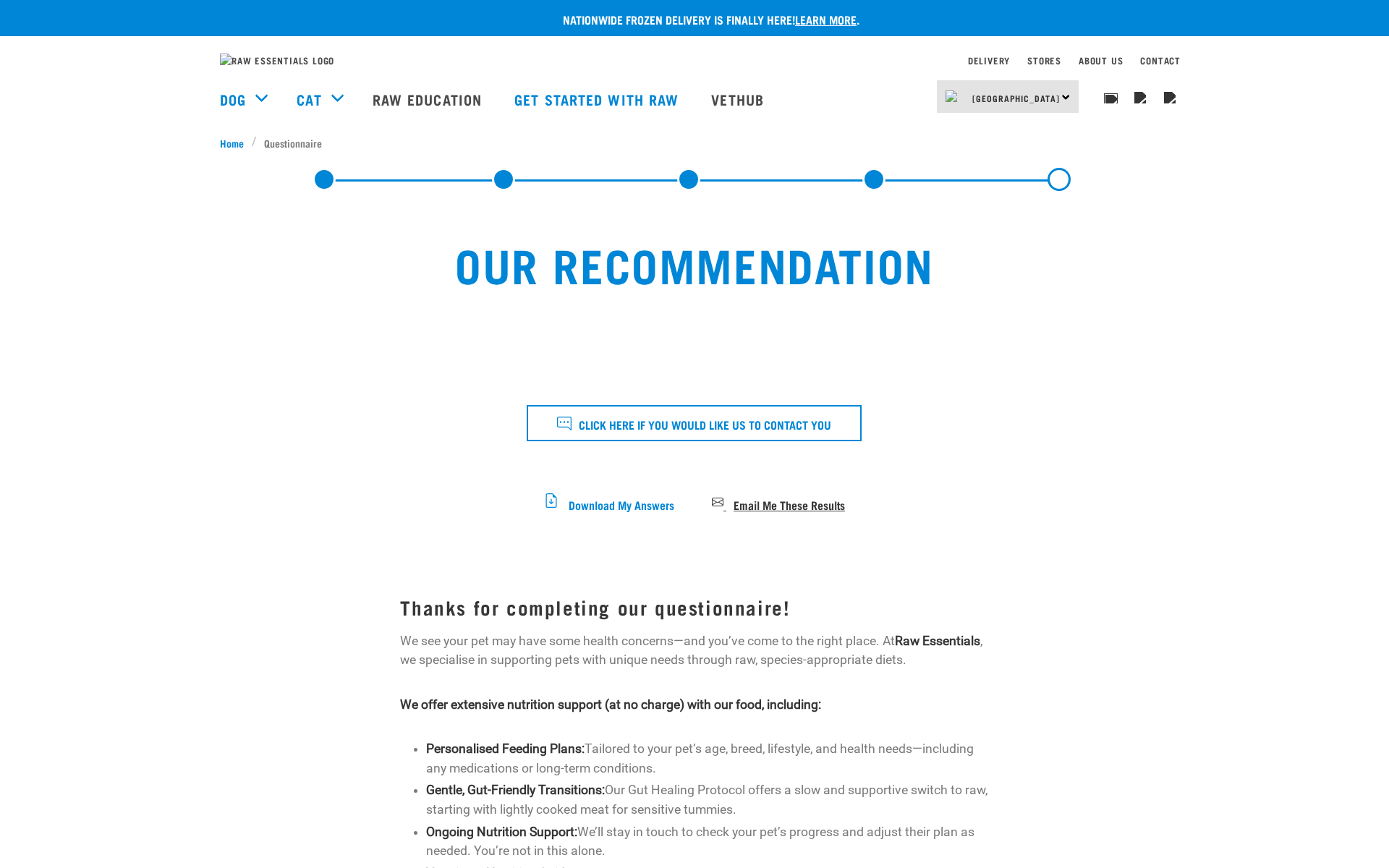
click at [759, 508] on span "Email Me These Results" at bounding box center [789, 504] width 111 height 8
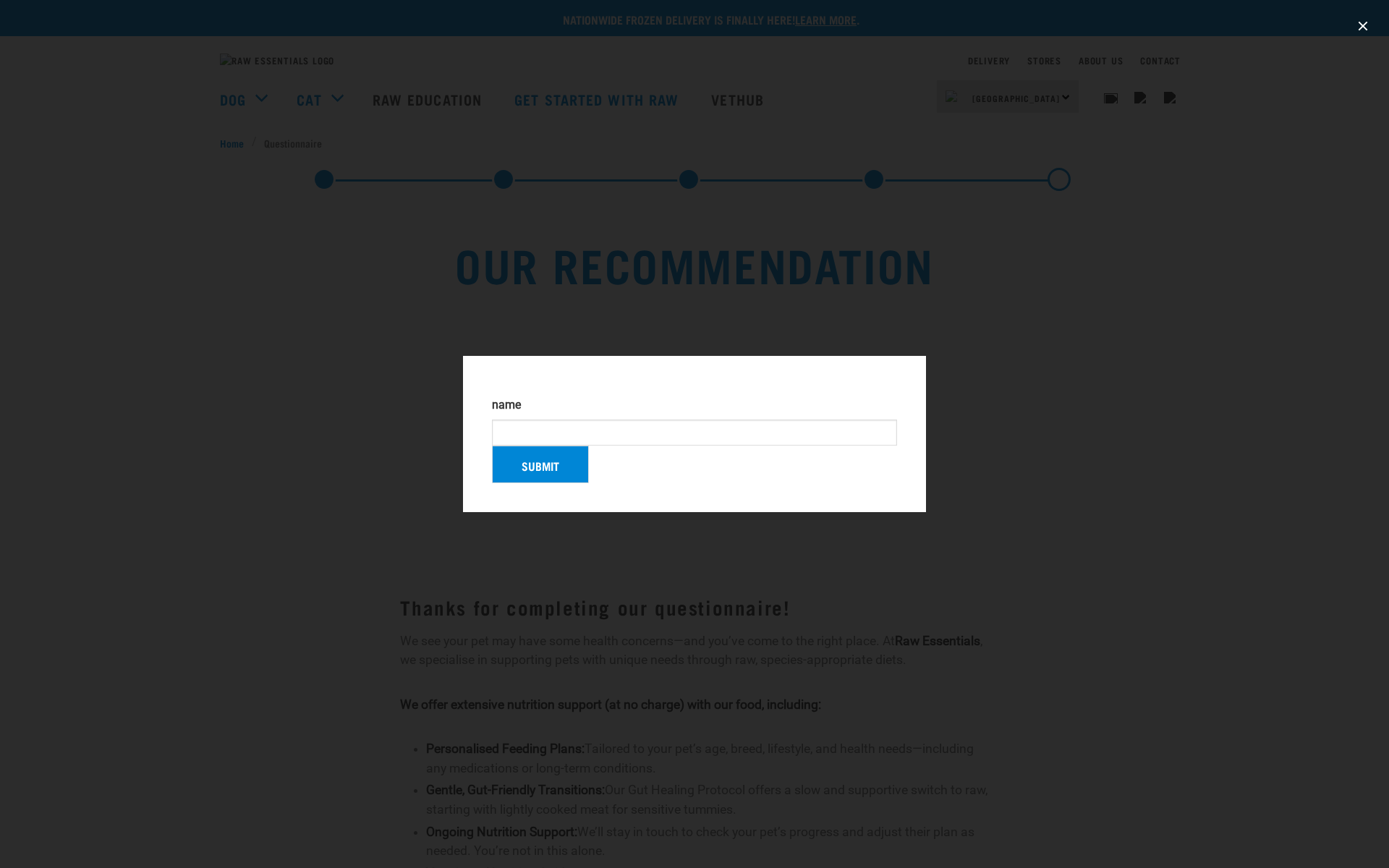
click at [1021, 271] on div at bounding box center [694, 434] width 1389 height 868
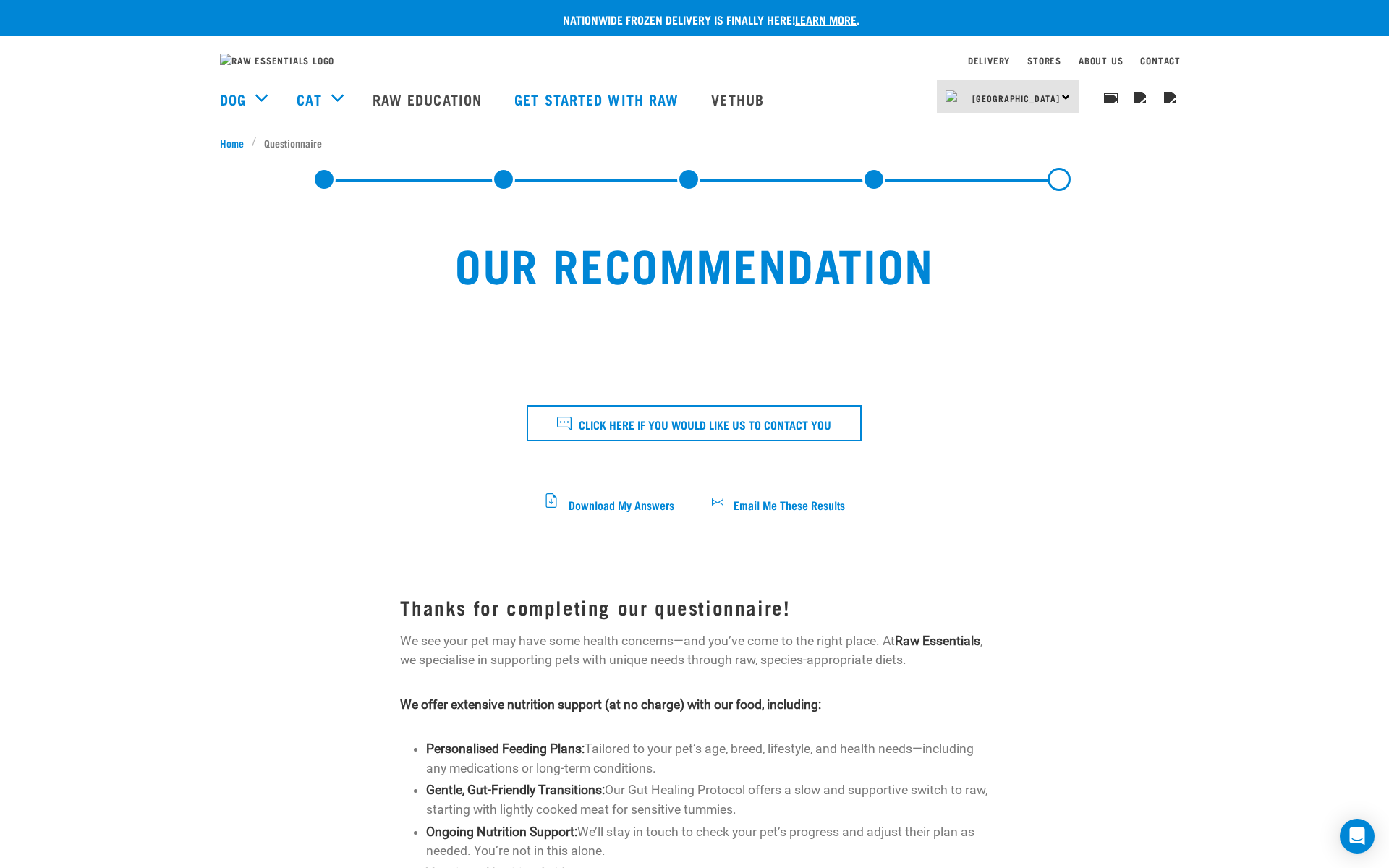
click at [752, 527] on div at bounding box center [694, 416] width 605 height 249
click at [768, 508] on span "Email Me These Results" at bounding box center [789, 504] width 111 height 8
click at [739, 508] on span "Email Me These Results" at bounding box center [789, 504] width 111 height 8
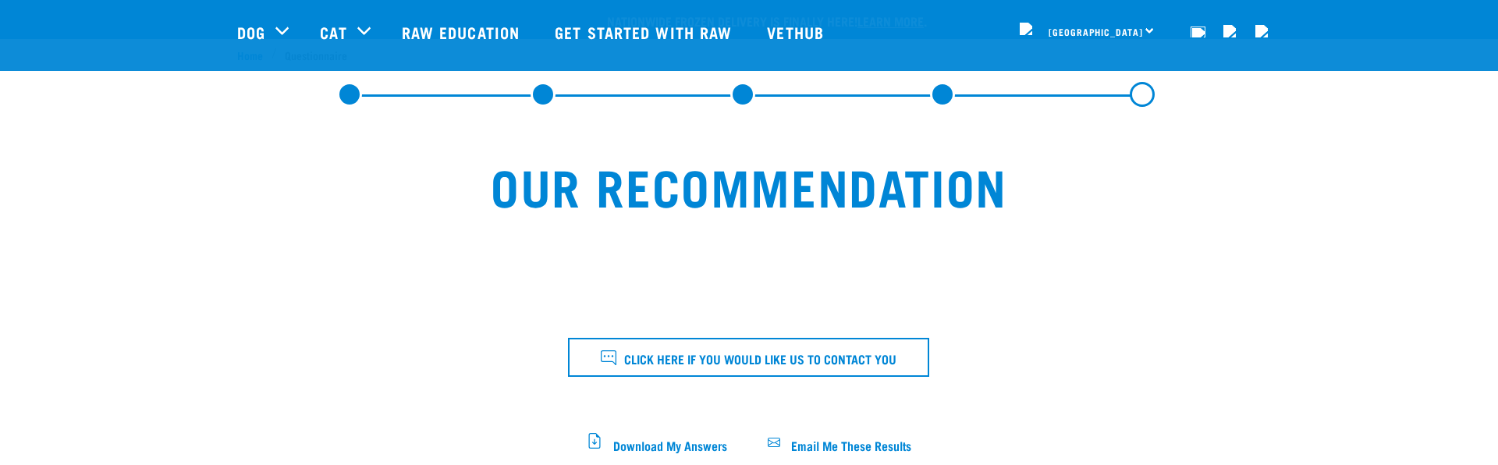
scroll to position [133, 0]
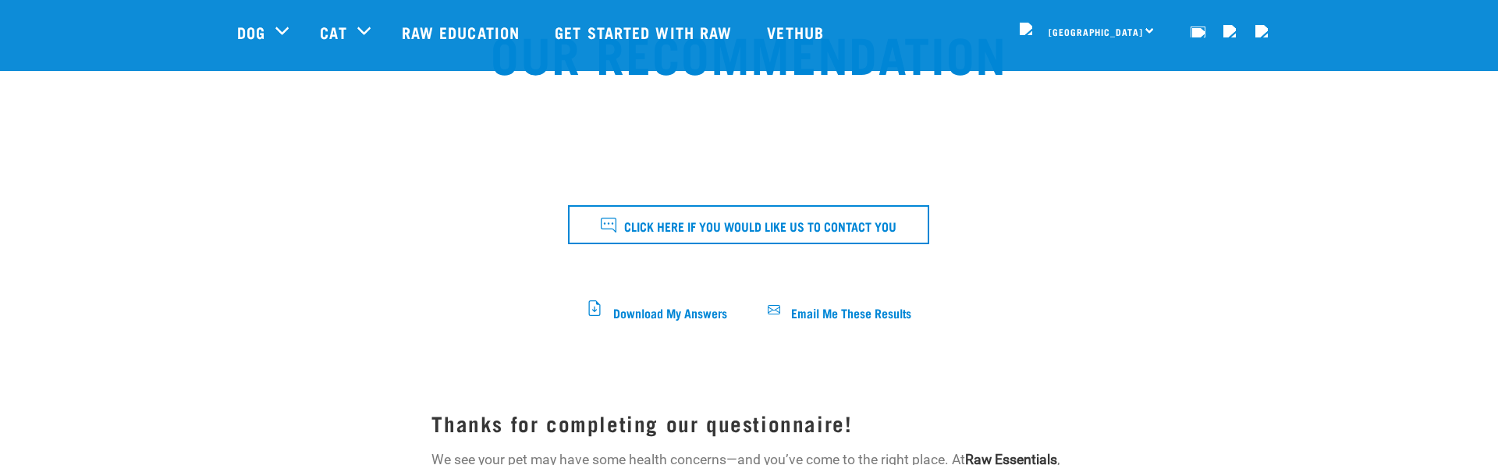
click at [898, 309] on span "Email Me These Results" at bounding box center [851, 311] width 120 height 9
click at [838, 315] on span "Email Me These Results" at bounding box center [851, 311] width 120 height 9
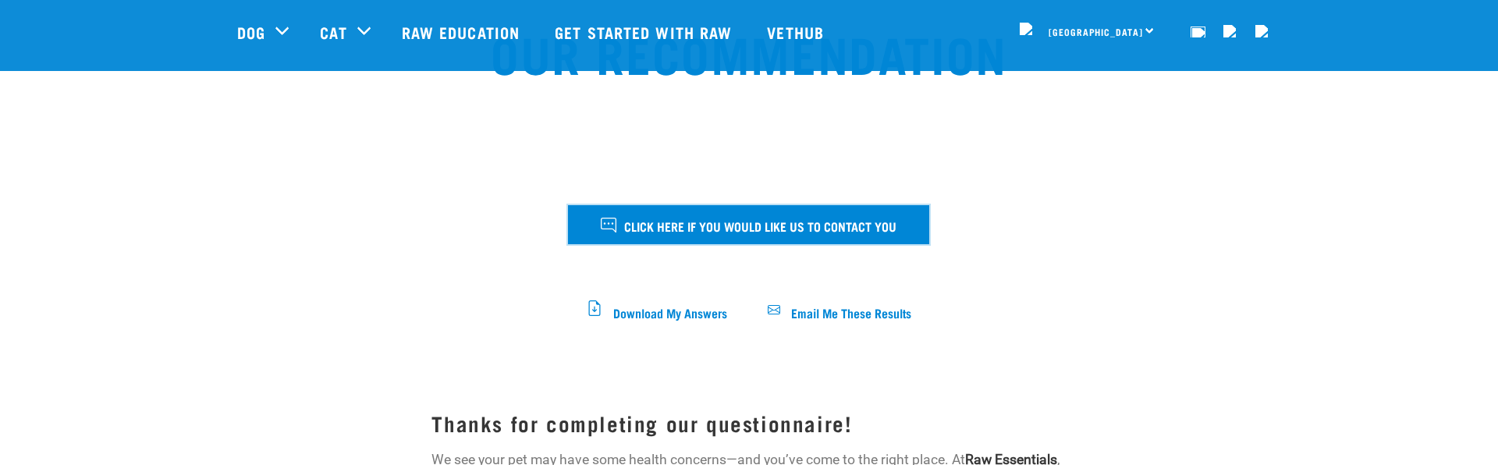
click at [724, 222] on span "Click here if you would like us to contact you" at bounding box center [760, 225] width 272 height 20
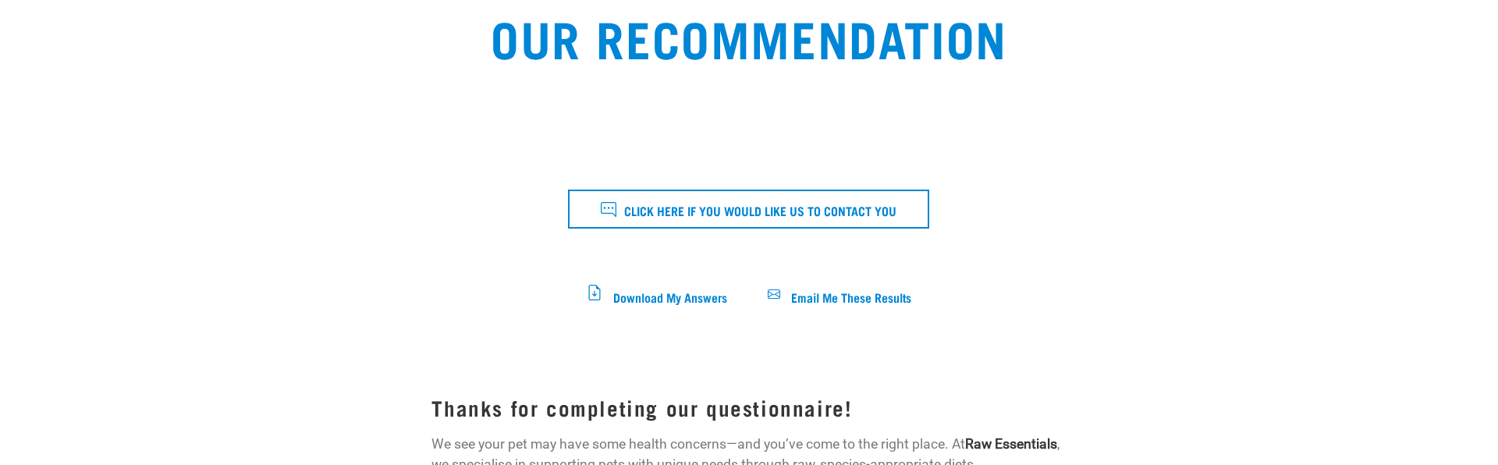
scroll to position [247, 0]
click at [290, 252] on div at bounding box center [340, 202] width 163 height 268
click at [858, 300] on span "Email Me These Results" at bounding box center [851, 296] width 120 height 9
click at [587, 336] on div at bounding box center [748, 202] width 653 height 268
click at [633, 319] on div at bounding box center [748, 202] width 653 height 268
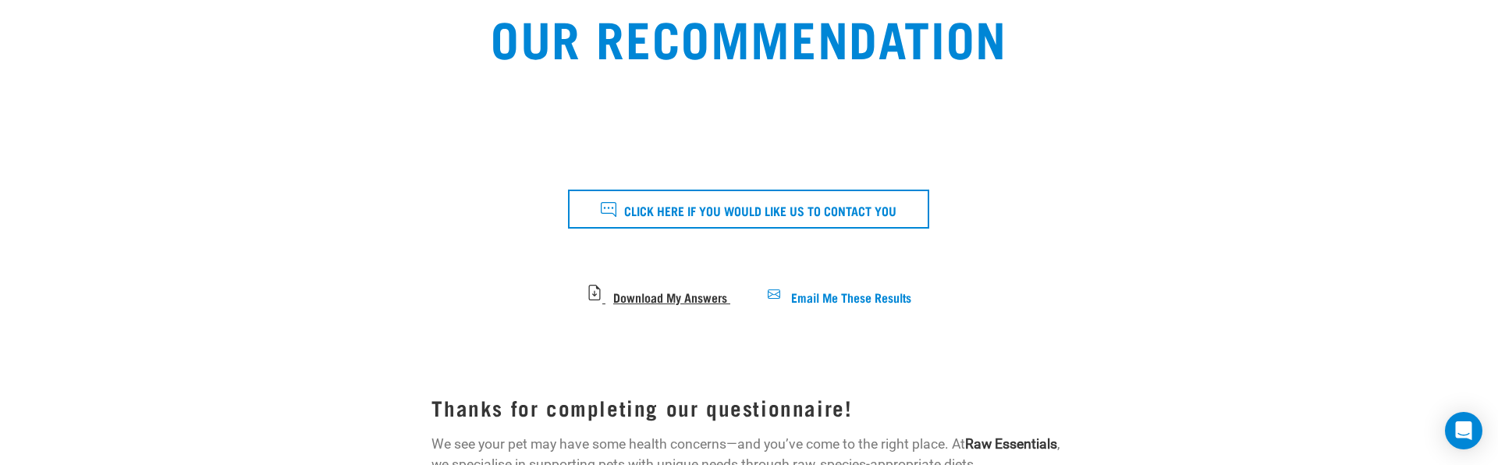
click at [618, 300] on span "Download My Answers" at bounding box center [670, 296] width 114 height 9
click at [804, 300] on span "Email Me These Results" at bounding box center [851, 296] width 120 height 9
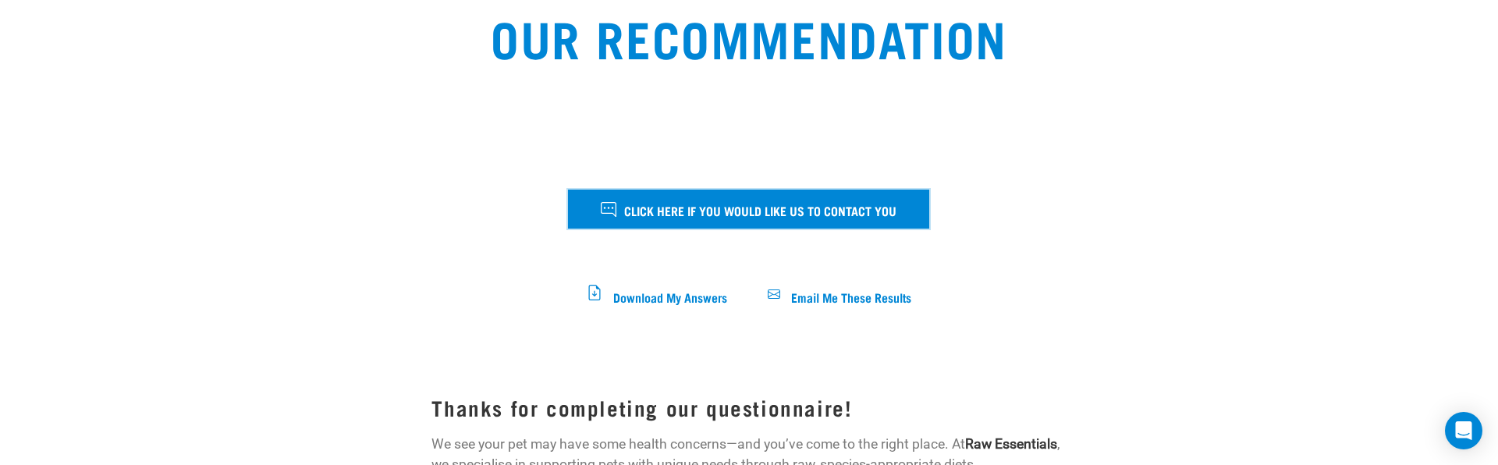
click at [751, 220] on span "Click here if you would like us to contact you" at bounding box center [760, 210] width 272 height 20
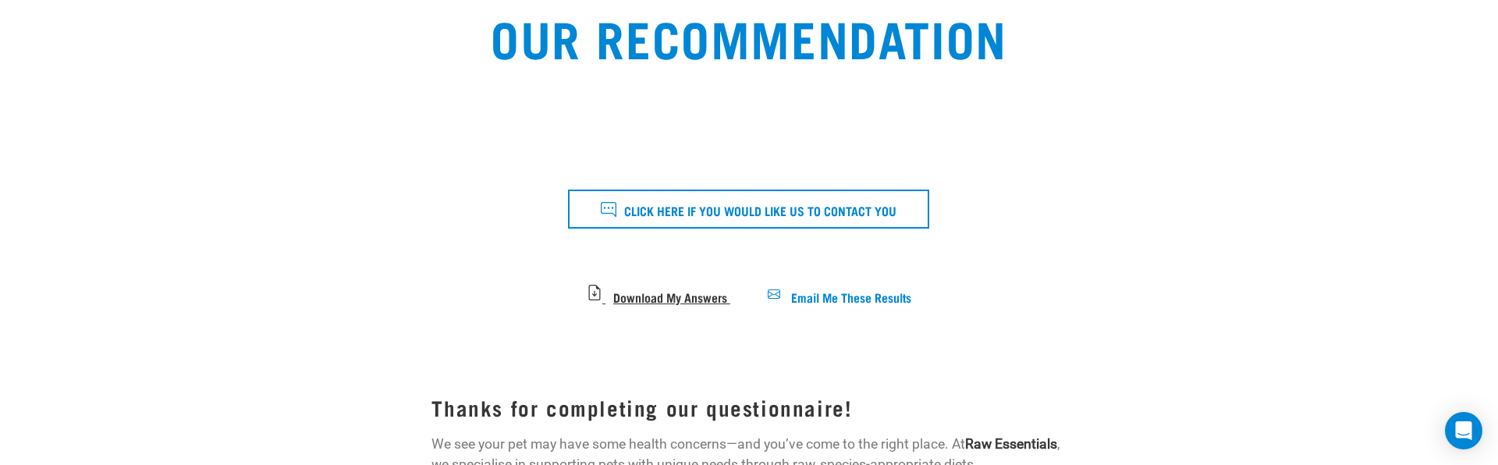
click at [708, 300] on span "Download My Answers" at bounding box center [670, 296] width 114 height 9
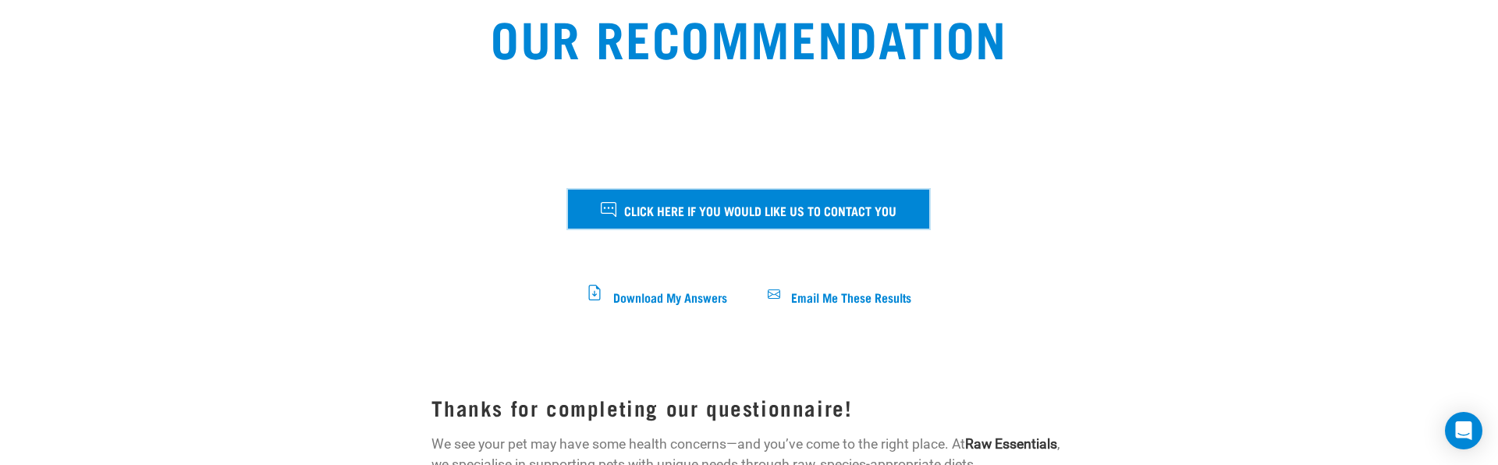
click at [708, 229] on button "Click here if you would like us to contact you" at bounding box center [748, 209] width 361 height 39
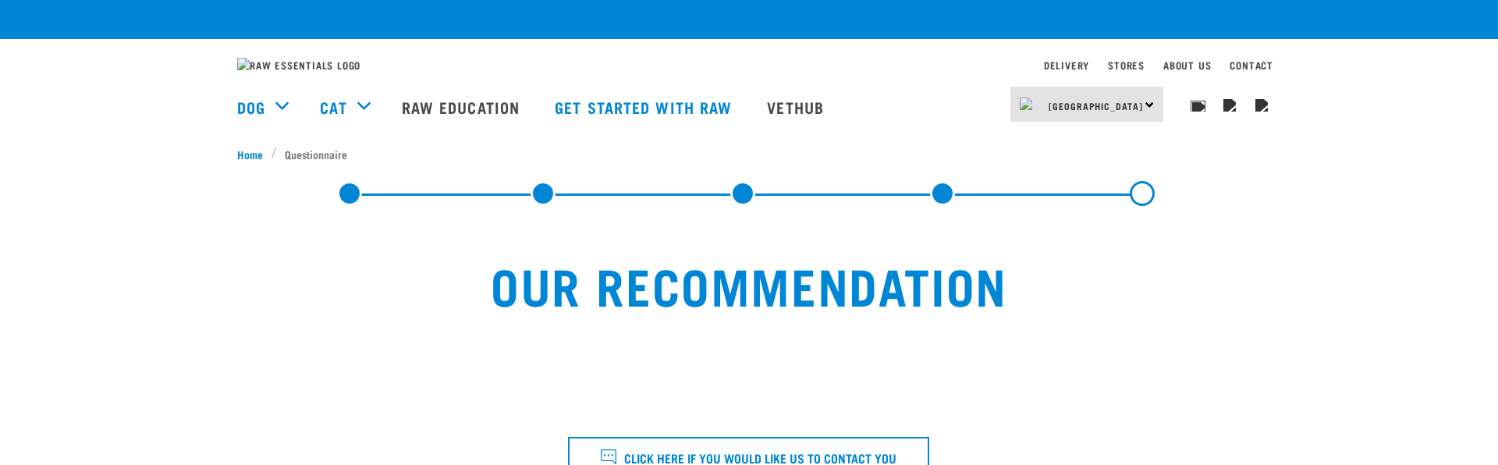
scroll to position [247, 0]
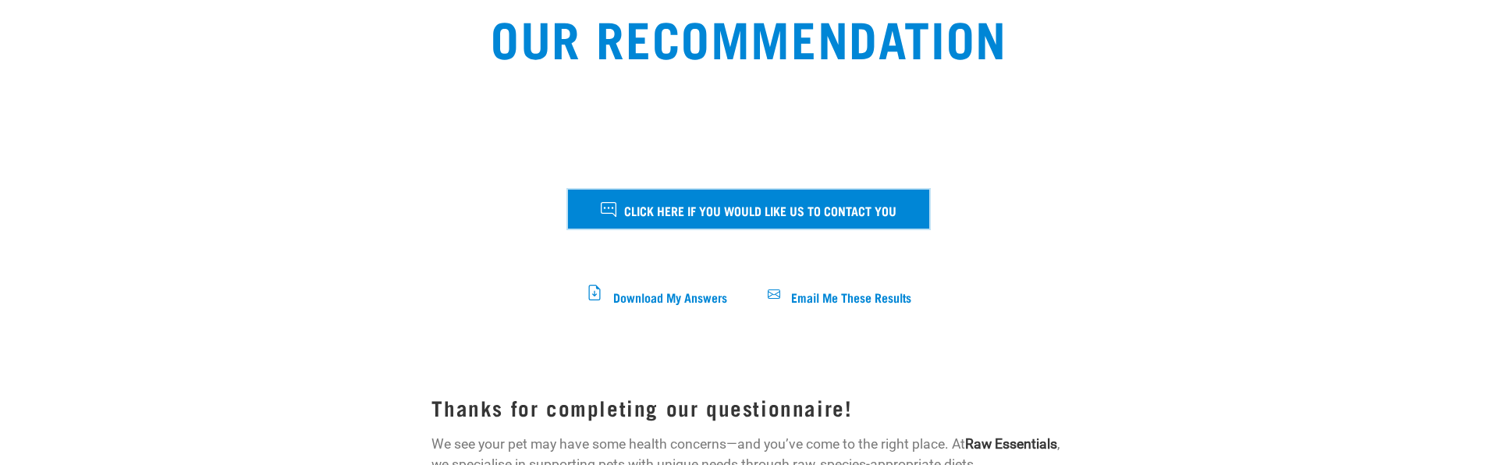
click at [721, 220] on span "Click here if you would like us to contact you" at bounding box center [760, 210] width 272 height 20
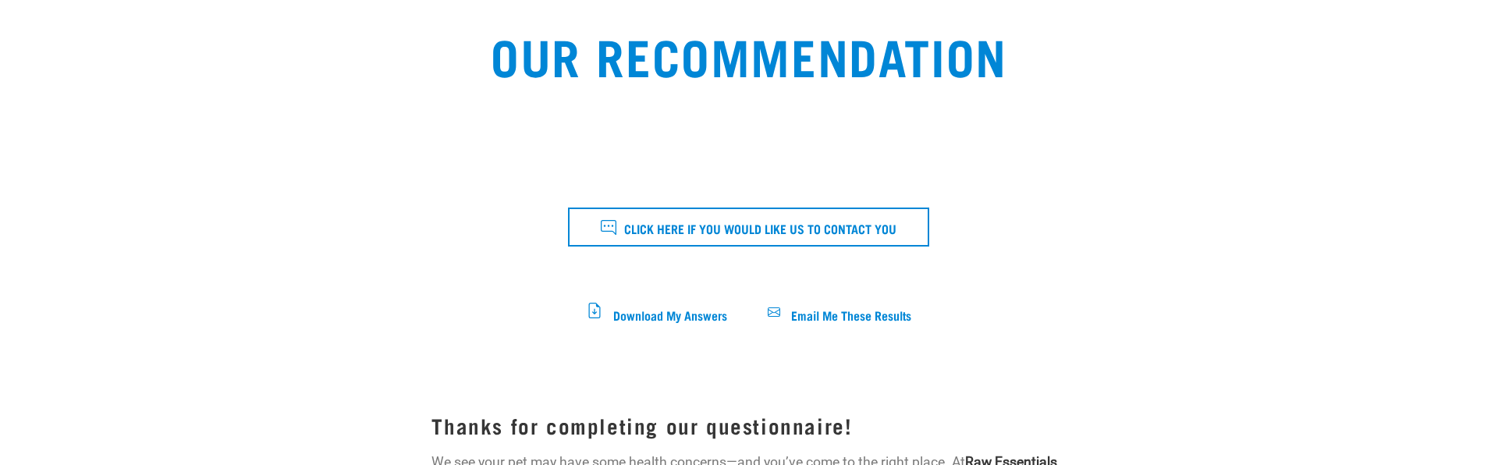
scroll to position [247, 0]
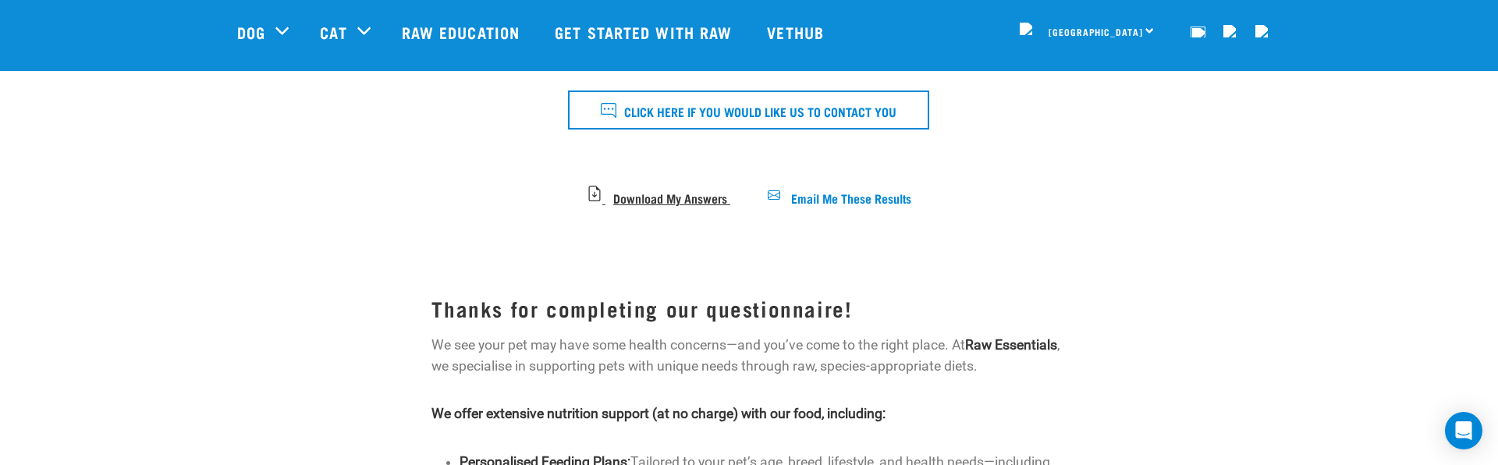
click at [674, 194] on span "Download My Answers" at bounding box center [670, 197] width 114 height 9
click at [838, 193] on span "Email Me These Results" at bounding box center [851, 197] width 120 height 9
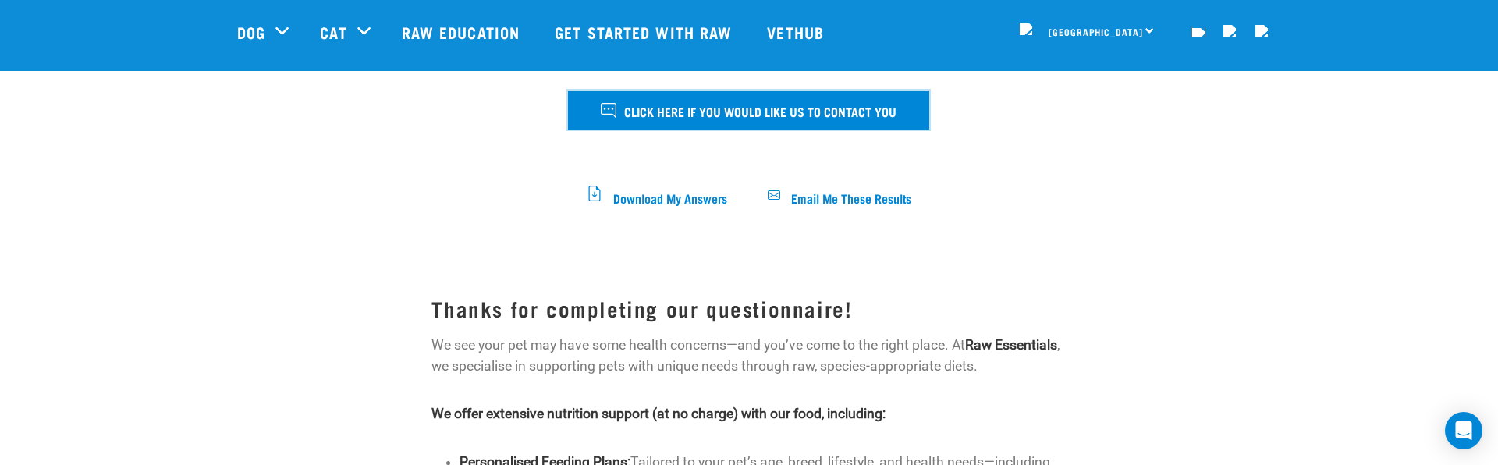
click at [780, 106] on span "Click here if you would like us to contact you" at bounding box center [760, 111] width 272 height 20
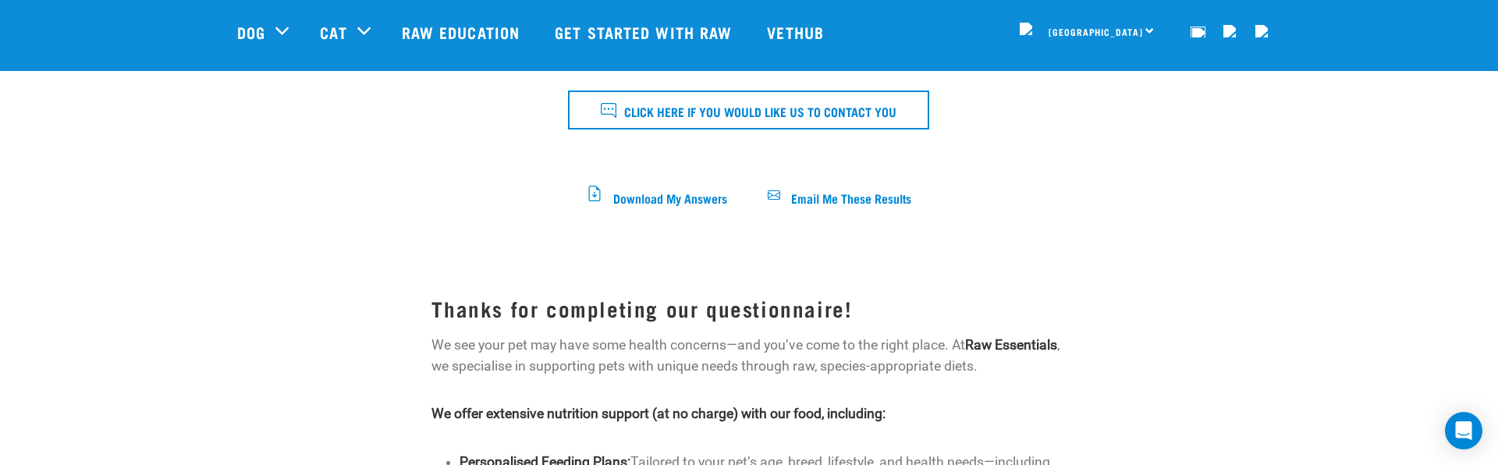
click at [148, 457] on div "Nationwide frozen delivery is finally here! Learn more . Delivery Stores About …" at bounding box center [749, 364] width 1498 height 1222
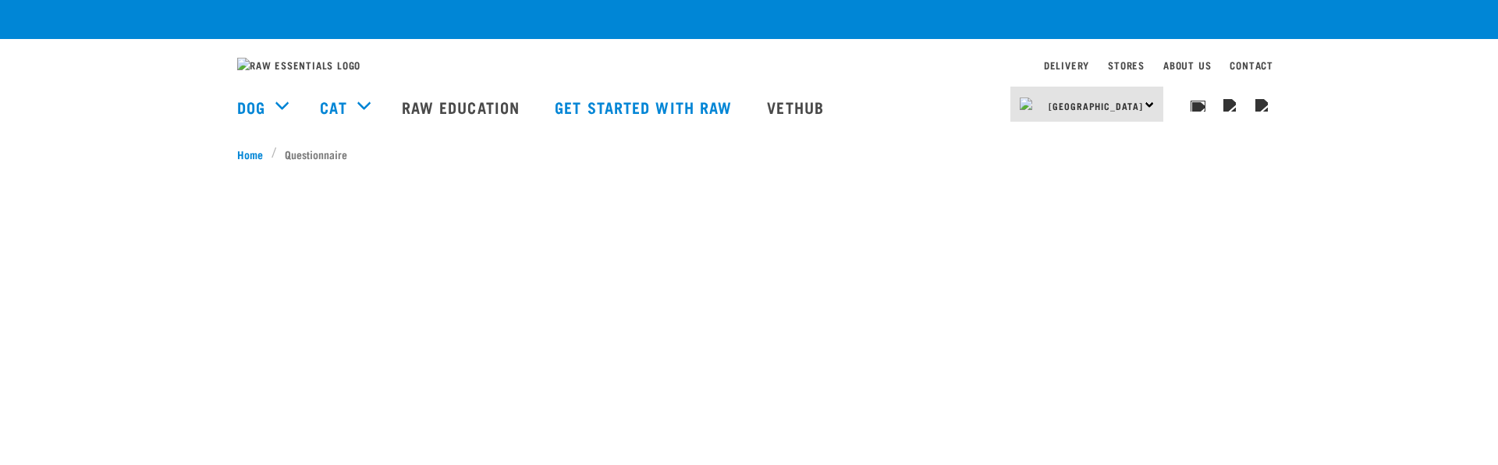
scroll to position [362, 0]
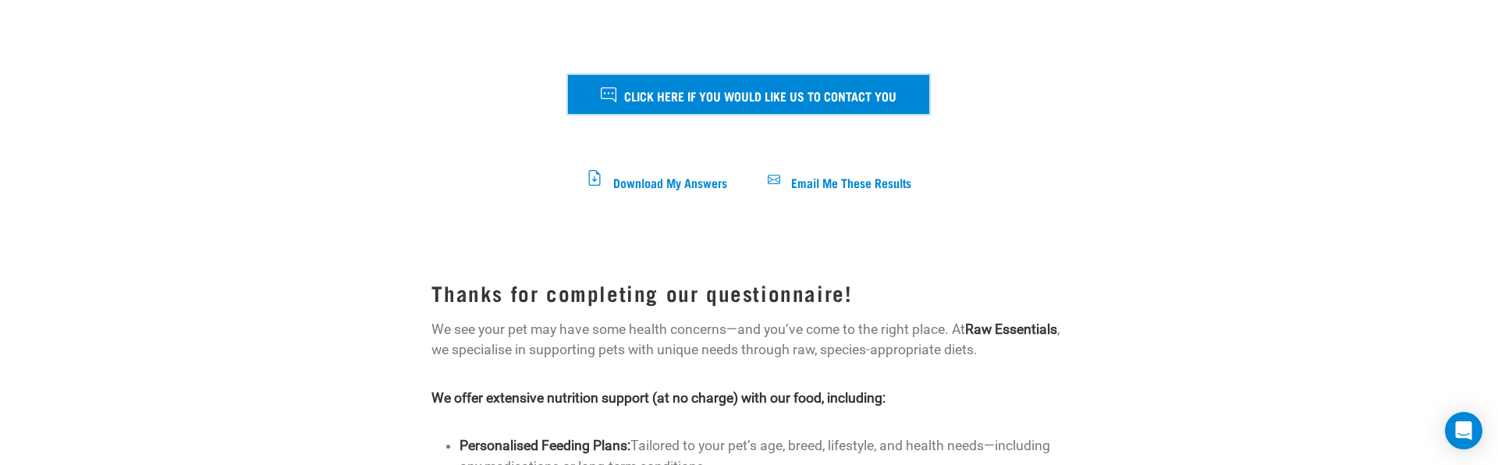
click at [700, 104] on span "Click here if you would like us to contact you" at bounding box center [760, 95] width 272 height 20
click at [723, 105] on span "Click here if you would like us to contact you" at bounding box center [760, 95] width 272 height 20
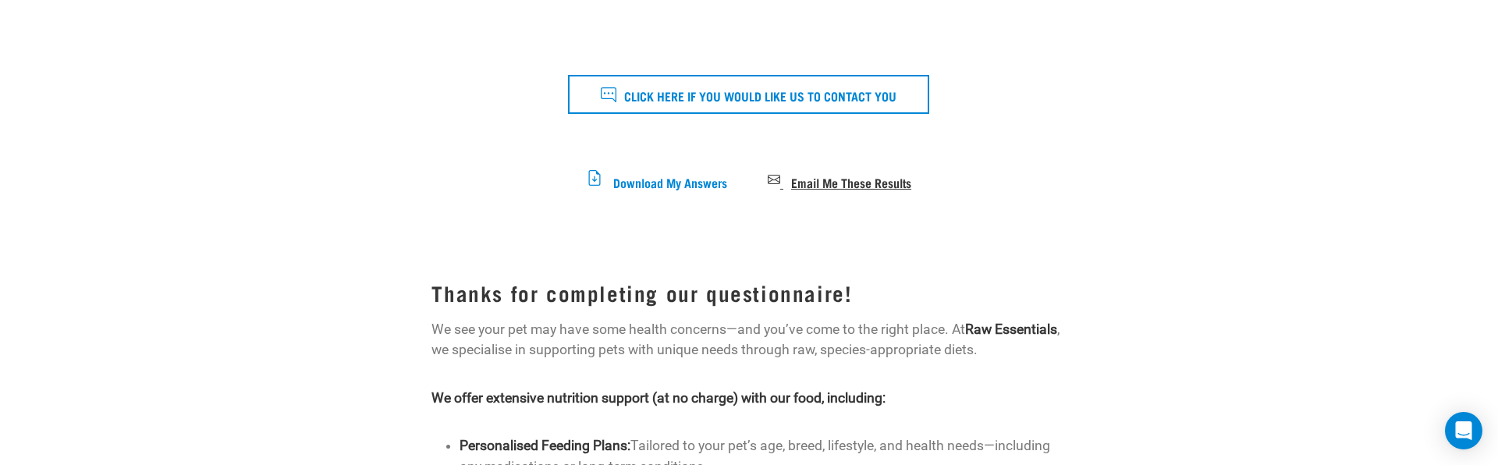
click at [823, 186] on span "Email Me These Results" at bounding box center [851, 181] width 120 height 9
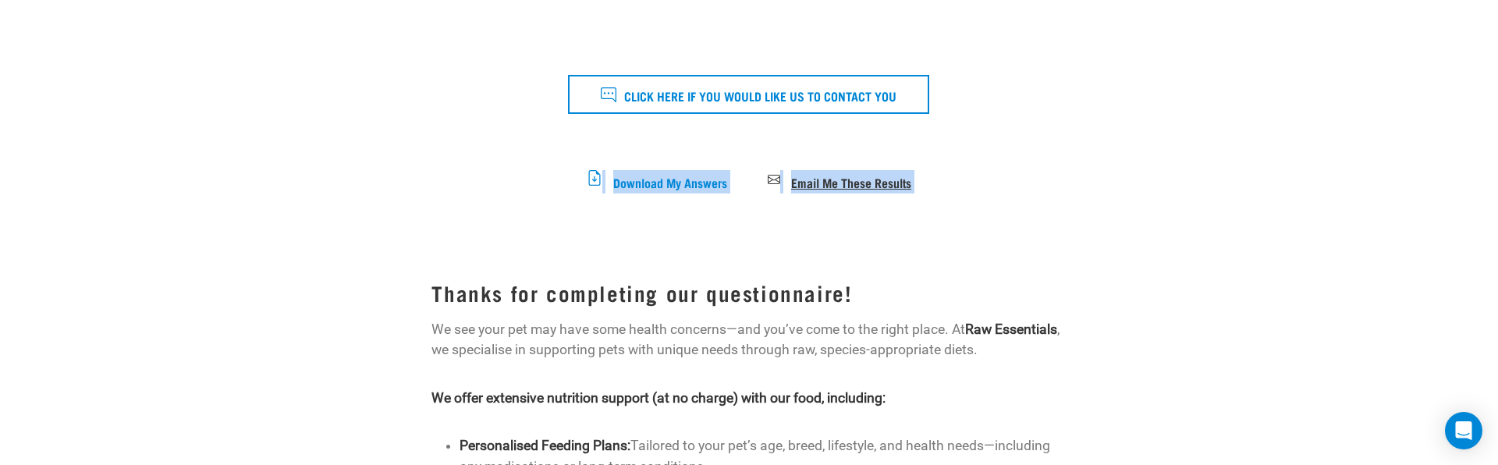
click at [823, 186] on span "Email Me These Results" at bounding box center [851, 181] width 120 height 9
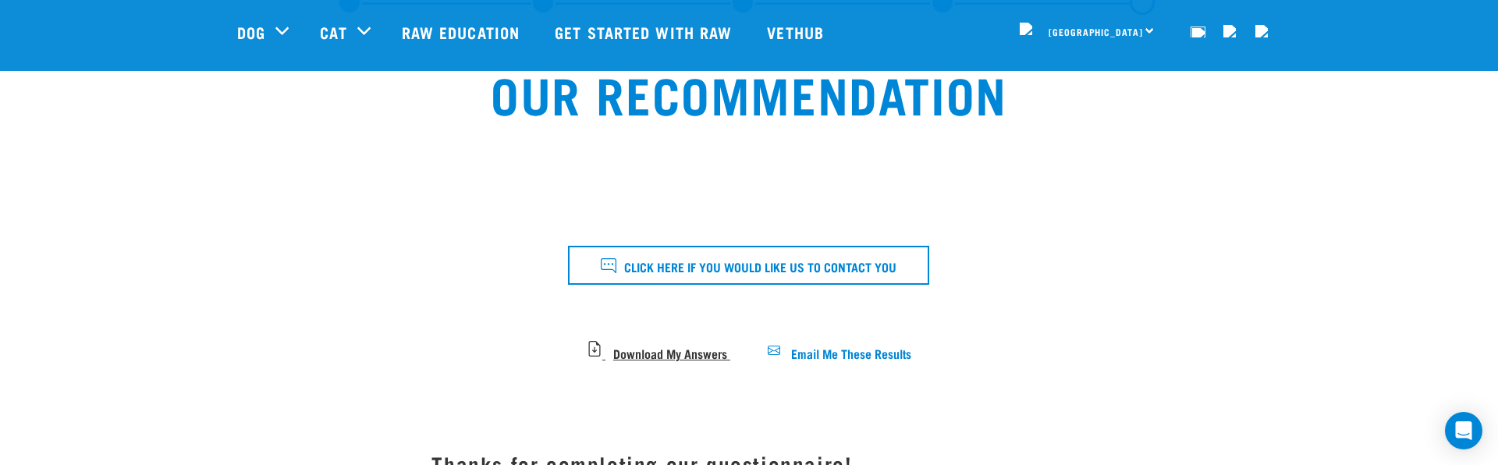
scroll to position [60, 0]
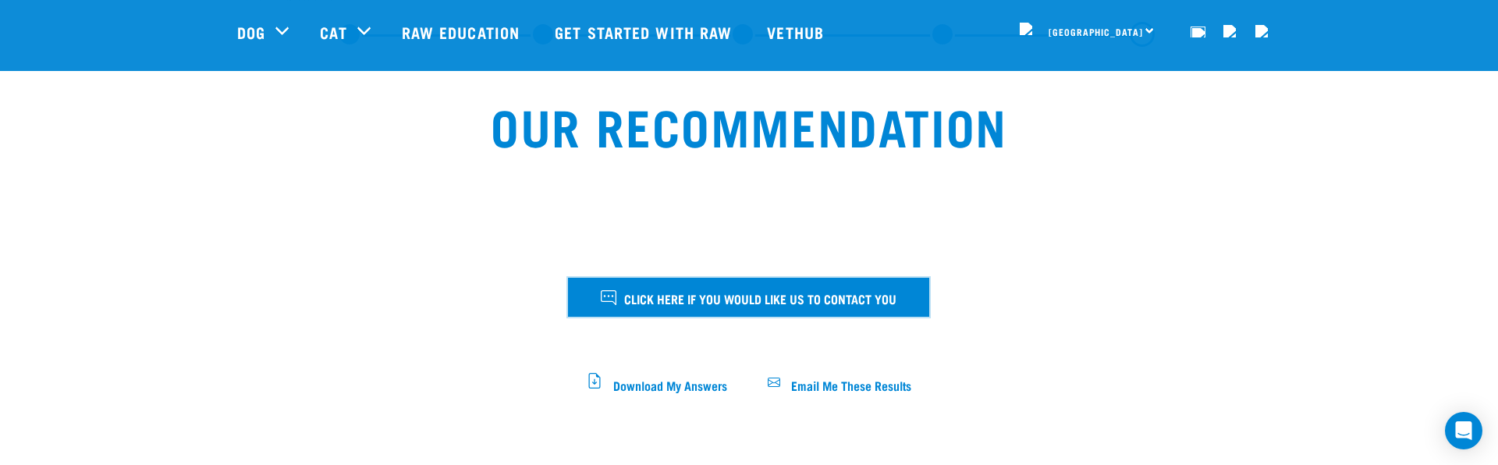
click at [665, 302] on span "Click here if you would like us to contact you" at bounding box center [760, 298] width 272 height 20
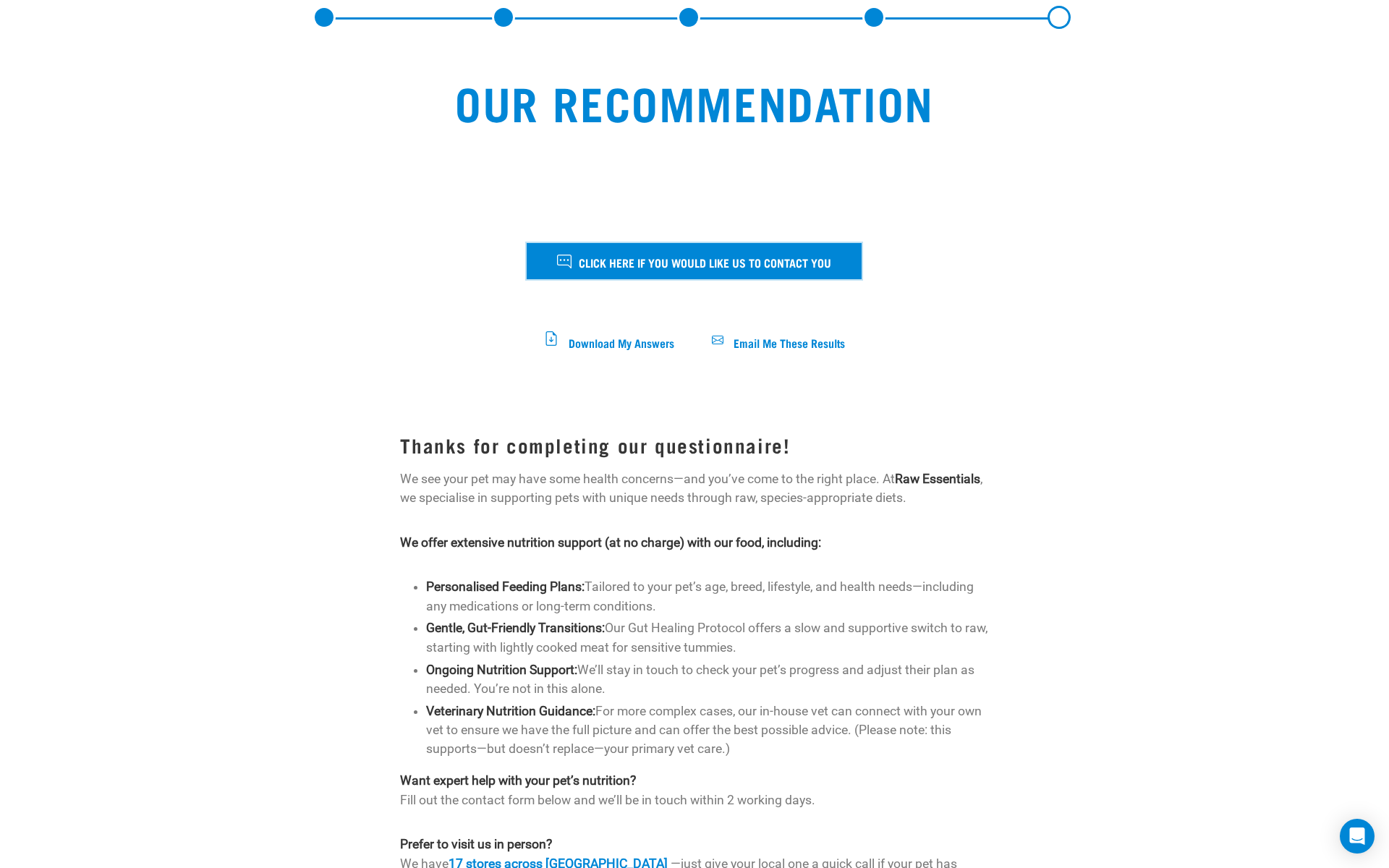
scroll to position [0, 0]
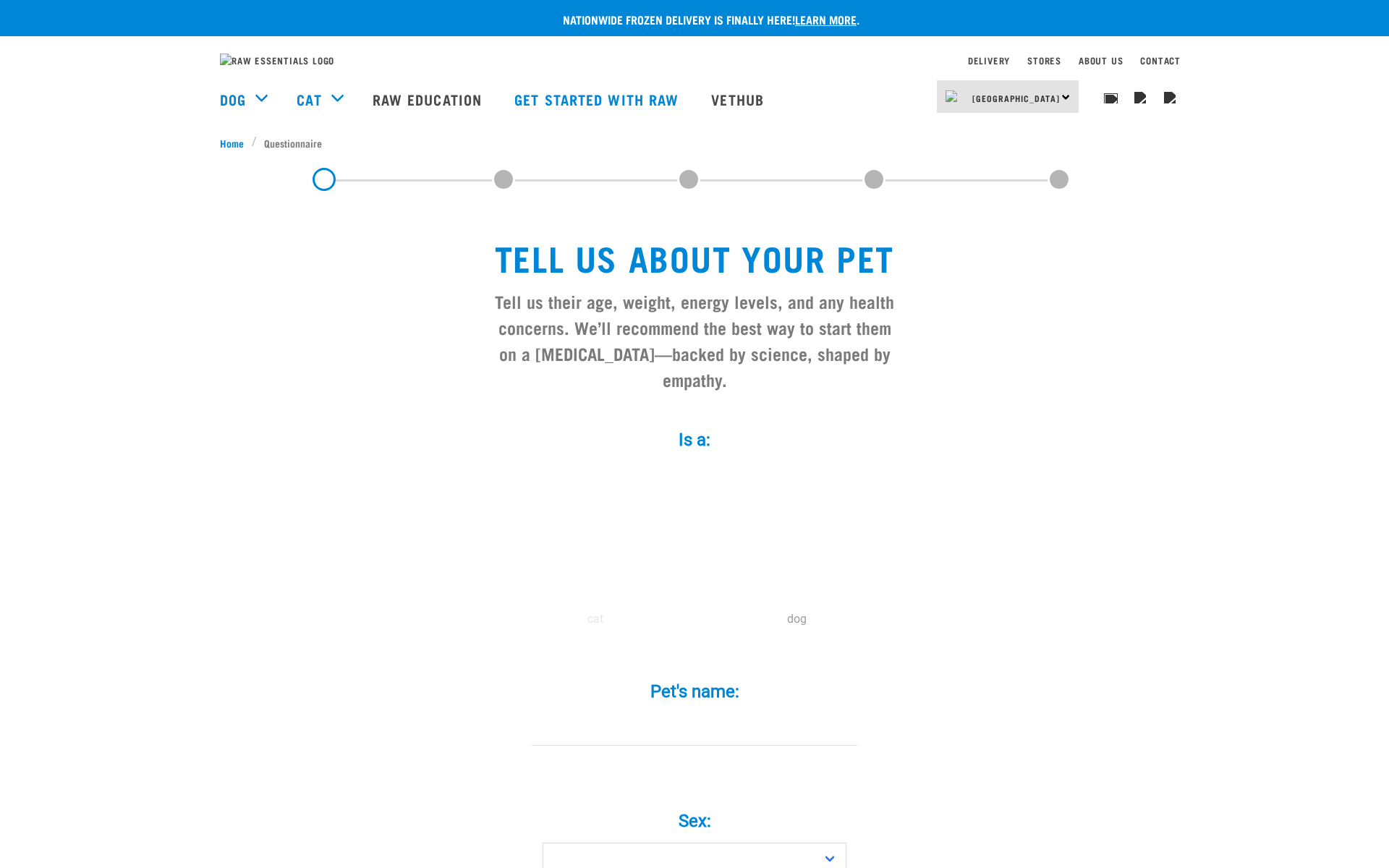
click at [821, 577] on label at bounding box center [796, 540] width 196 height 123
click at [695, 623] on input "radio" at bounding box center [695, 623] width 0 height 0
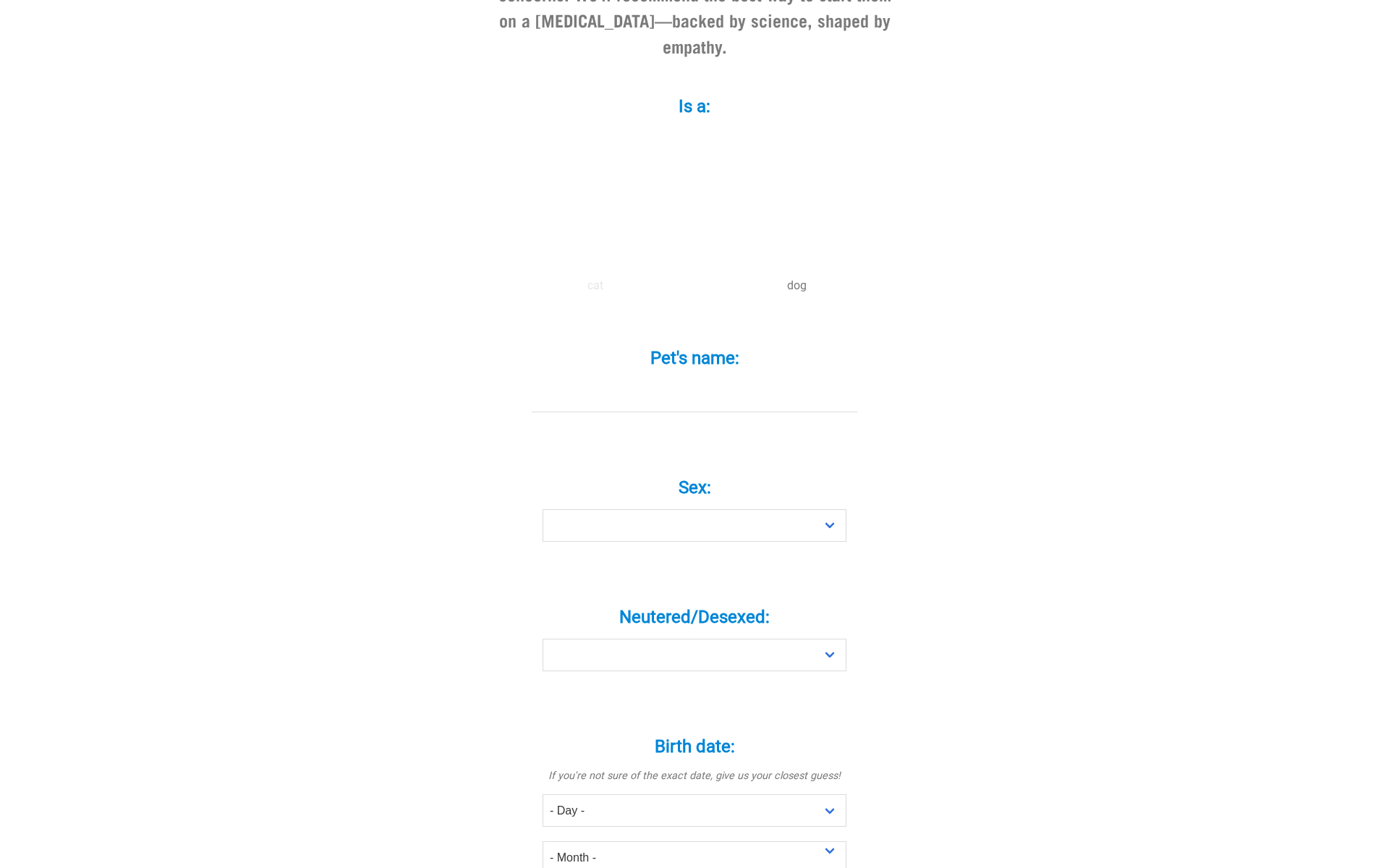
scroll to position [377, 0]
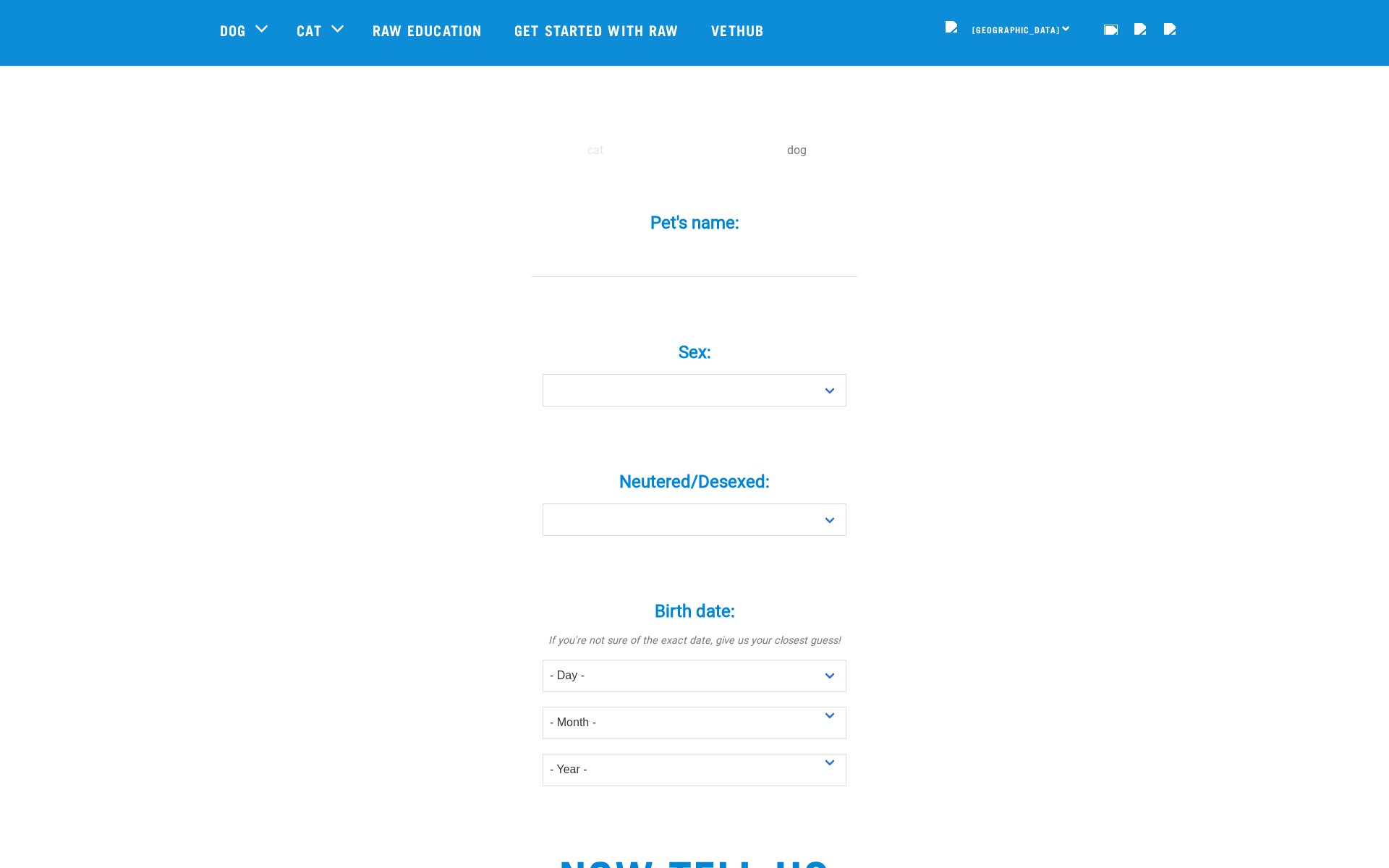
click at [658, 277] on input "Pet's name: *" at bounding box center [694, 261] width 325 height 32
click at [657, 277] on input "Pet's name: *" at bounding box center [694, 261] width 325 height 32
type input "doggy"
click at [642, 402] on select "Boy Girl" at bounding box center [694, 389] width 304 height 32
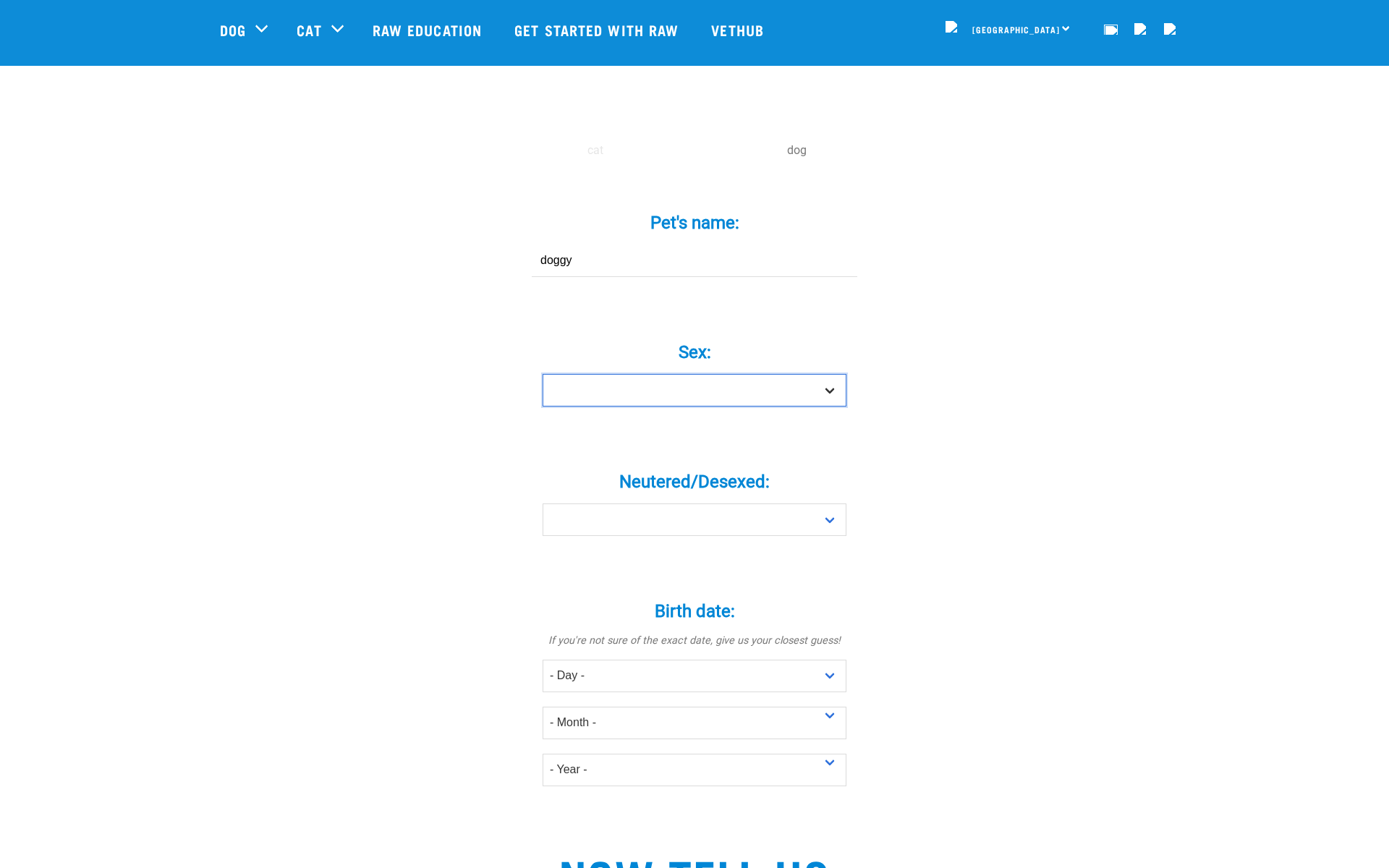
select select "boy"
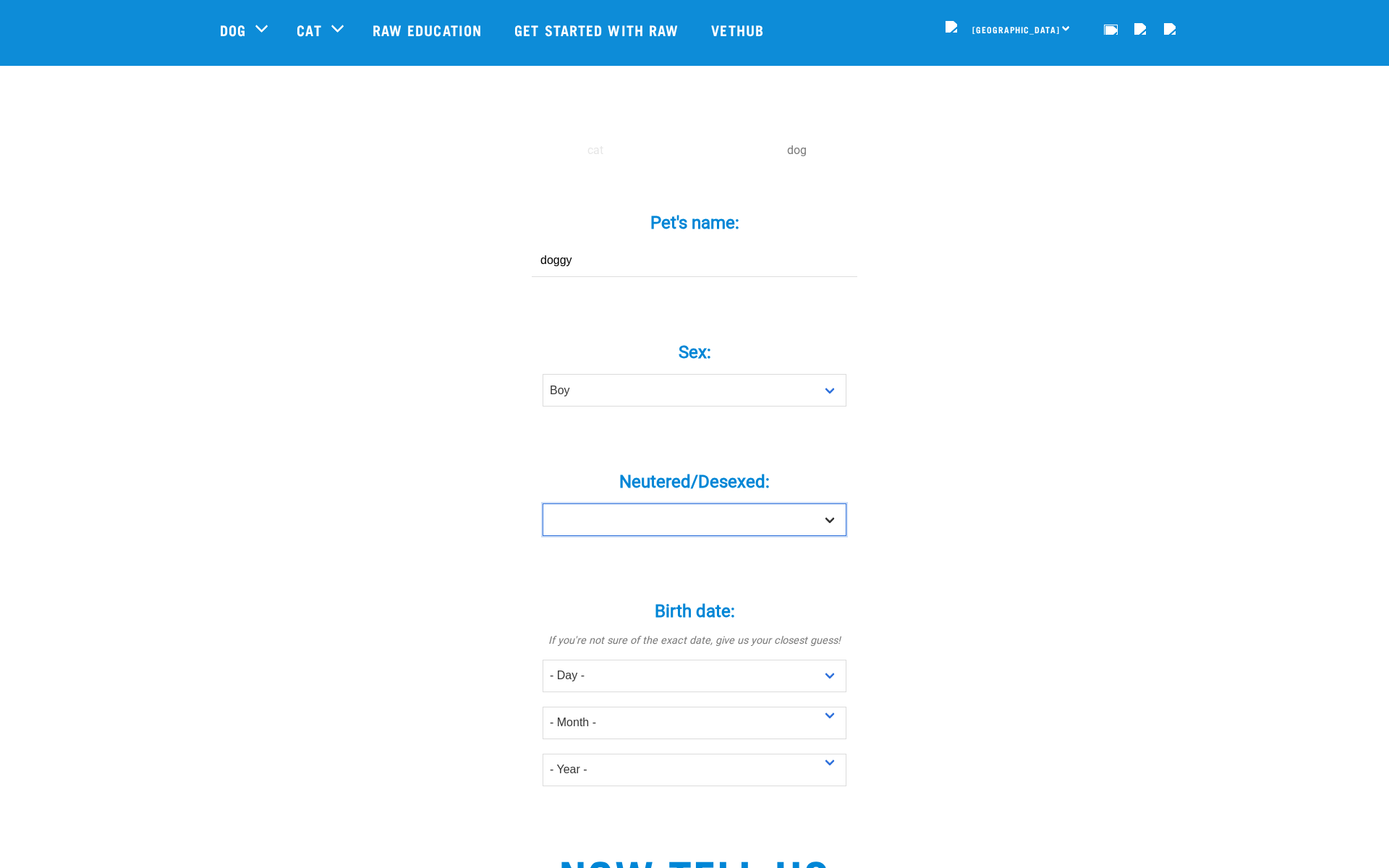
click at [643, 534] on select "Yes No" at bounding box center [694, 519] width 304 height 32
select select "yes"
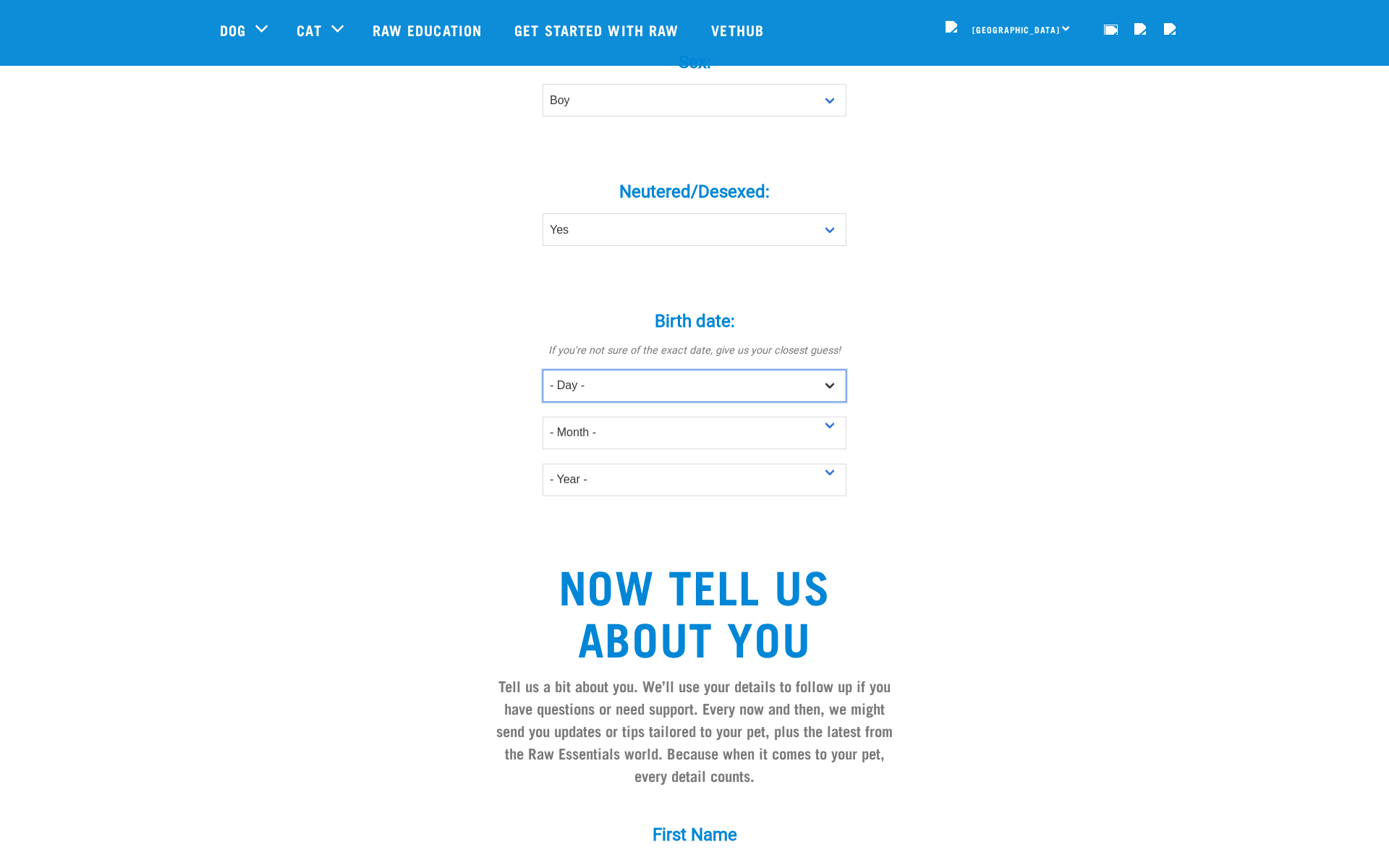
click at [600, 395] on select "- Day - 1 2 3 4 5 6 7 8 9 10 11 12 13 14 15 16 17 18 19 20 21 22 23 24 25 26 27" at bounding box center [694, 386] width 304 height 32
select select "2"
click at [593, 473] on div "- Year - 2025 2024 2023 2022 2021 2020 2019 2018 2017" at bounding box center [694, 472] width 304 height 47
click at [580, 449] on select "- Month - January February March April May June July August September October N…" at bounding box center [694, 432] width 304 height 32
select select "February"
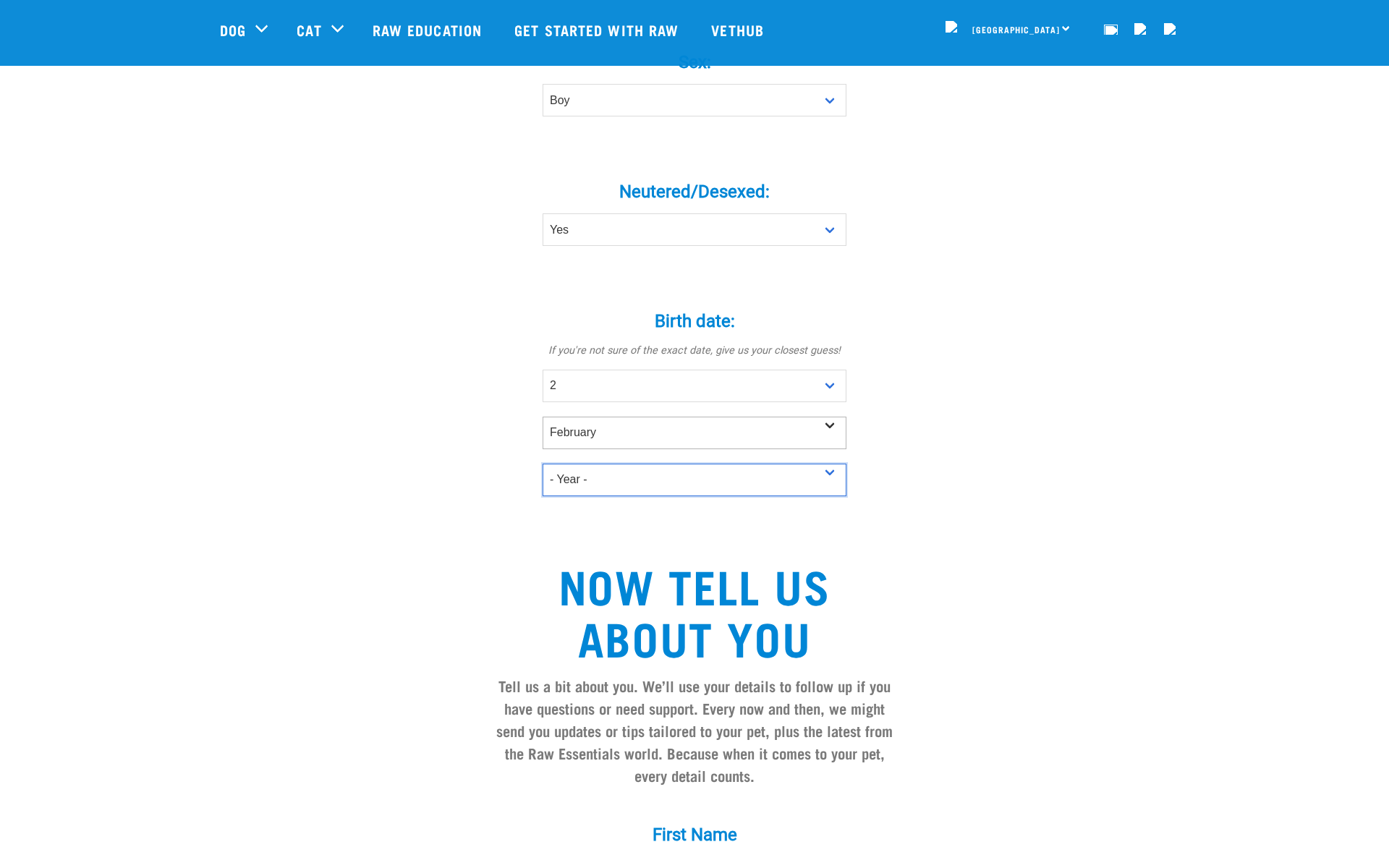
click at [583, 496] on select "- Year - 2025 2024 2023 2022 2021 2020 2019 2018 2017 2016 2015 2014 2013 2012" at bounding box center [694, 479] width 304 height 32
select select "2024"
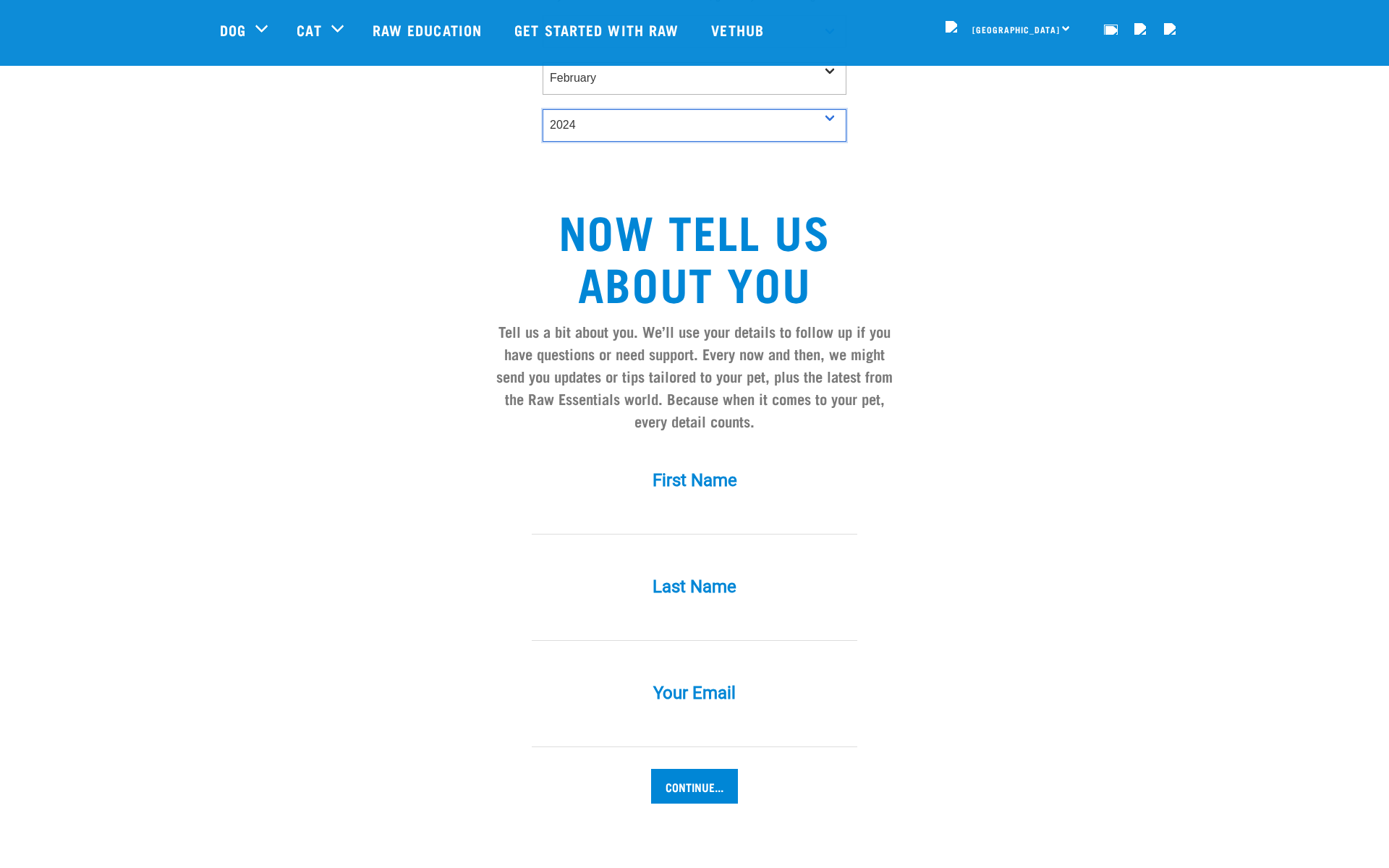
scroll to position [1024, 0]
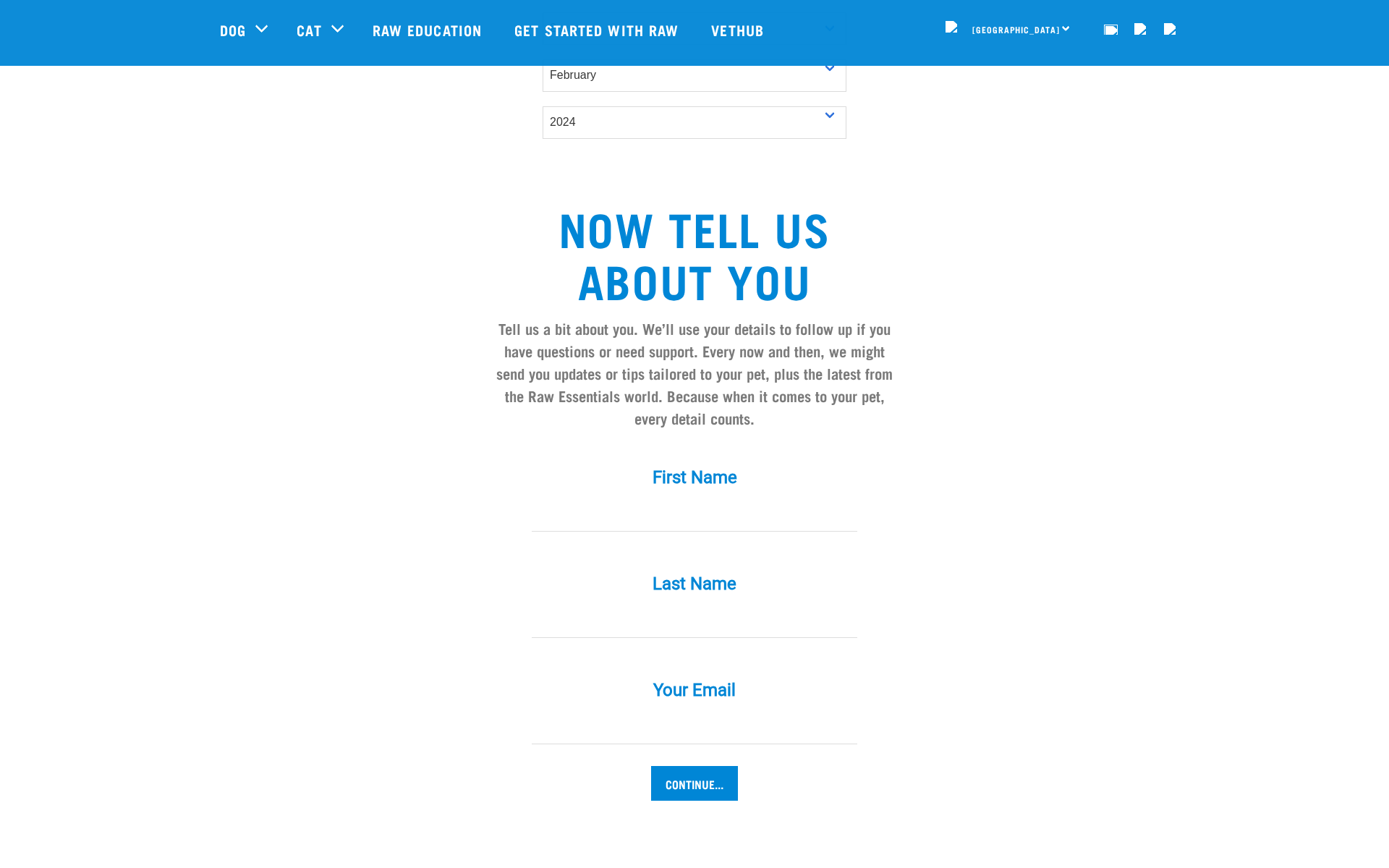
click at [591, 517] on input "First Name *" at bounding box center [694, 515] width 325 height 32
type input "Jorge"
type input "Solis"
click at [602, 761] on div "Your Email *" at bounding box center [694, 712] width 434 height 107
click at [583, 745] on input "Your Email *" at bounding box center [694, 727] width 325 height 32
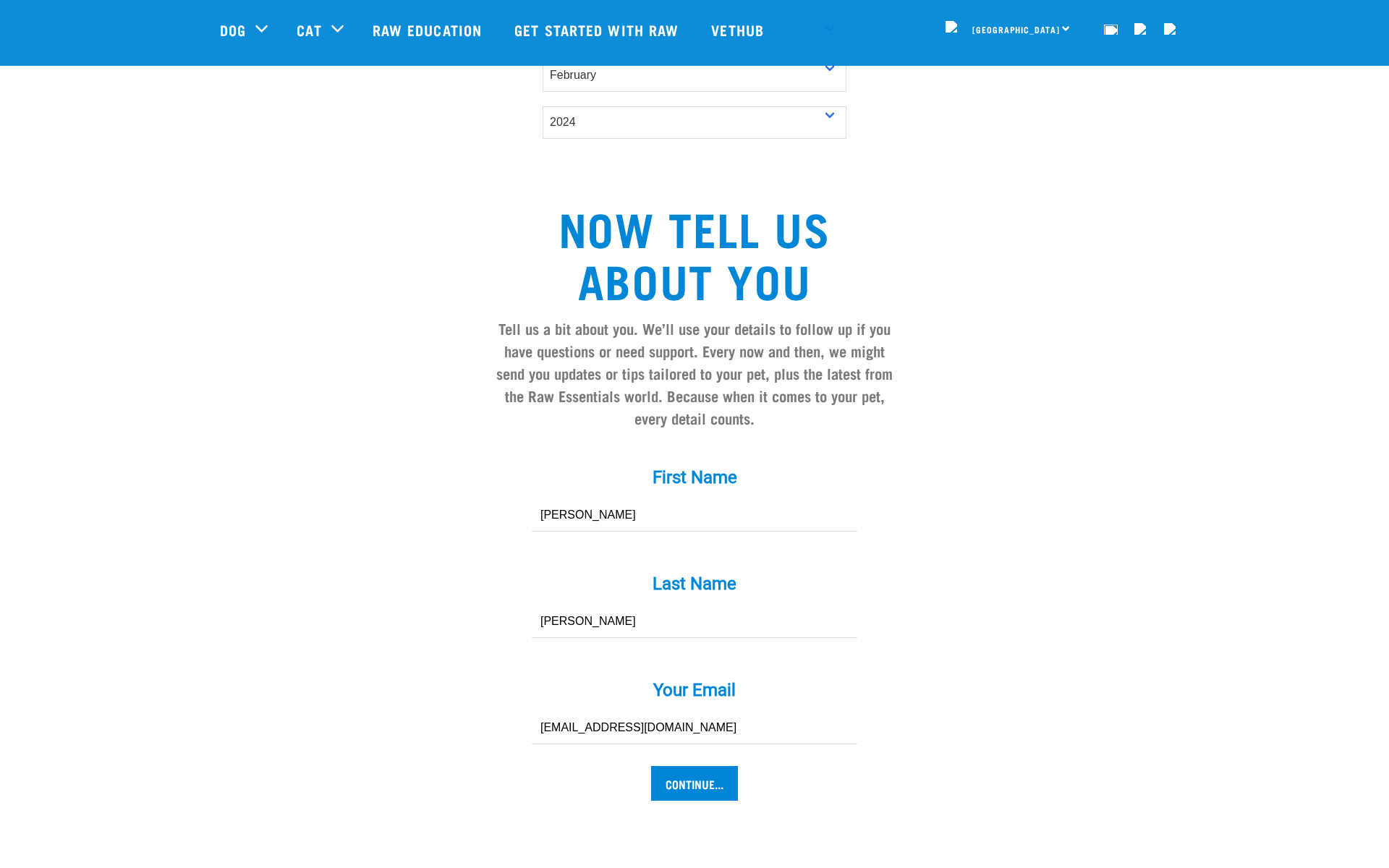
click at [560, 744] on input "DFwe@gmail.com" at bounding box center [694, 727] width 325 height 32
type input "DFwhhe@gmail.com"
click at [659, 788] on input "Continue..." at bounding box center [694, 783] width 87 height 34
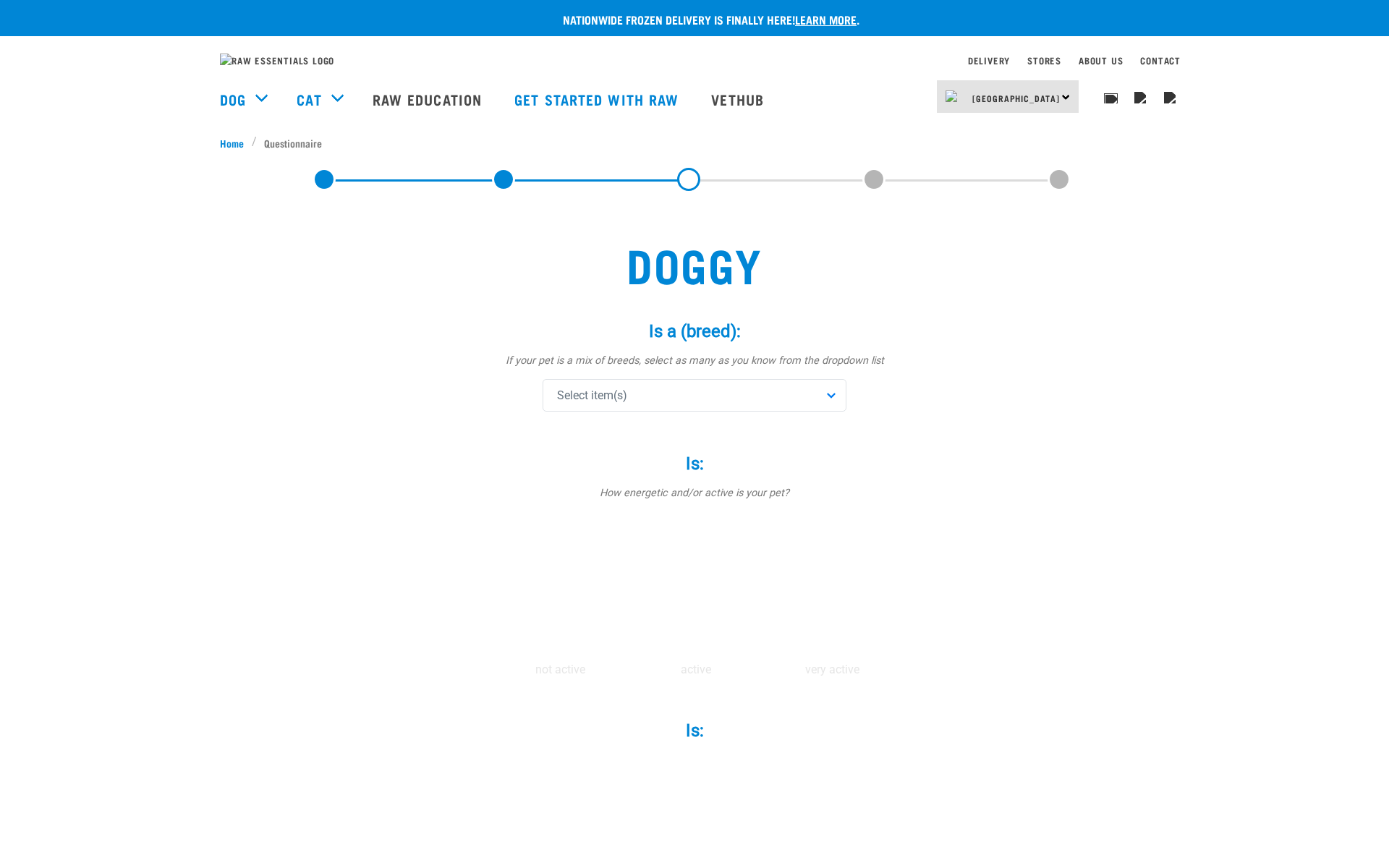
click at [634, 412] on div "Select item(s)" at bounding box center [694, 395] width 304 height 32
click at [614, 474] on span "Affenpinscher" at bounding box center [706, 466] width 258 height 15
click at [520, 517] on div "Is: * How energetic and/or active is your pet? not active active very active" at bounding box center [694, 555] width 434 height 245
click at [682, 624] on label at bounding box center [695, 591] width 130 height 123
click at [628, 673] on input "radio" at bounding box center [628, 673] width 0 height 0
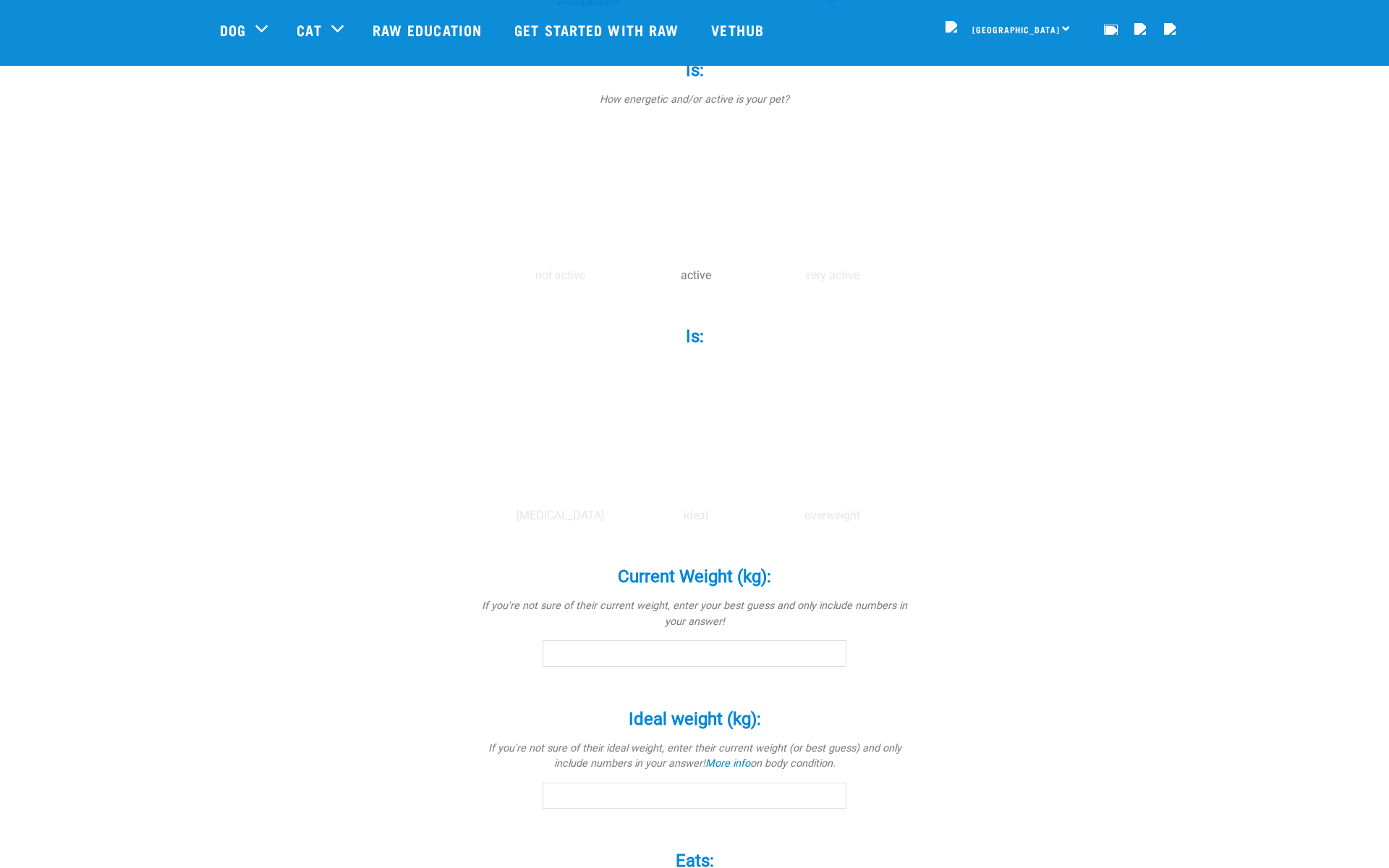
scroll to position [304, 0]
click at [670, 402] on label at bounding box center [695, 434] width 130 height 123
click at [628, 517] on input "radio" at bounding box center [628, 517] width 0 height 0
click at [830, 646] on input "0.1" at bounding box center [694, 651] width 304 height 26
click at [830, 646] on input "0.2" at bounding box center [694, 651] width 304 height 26
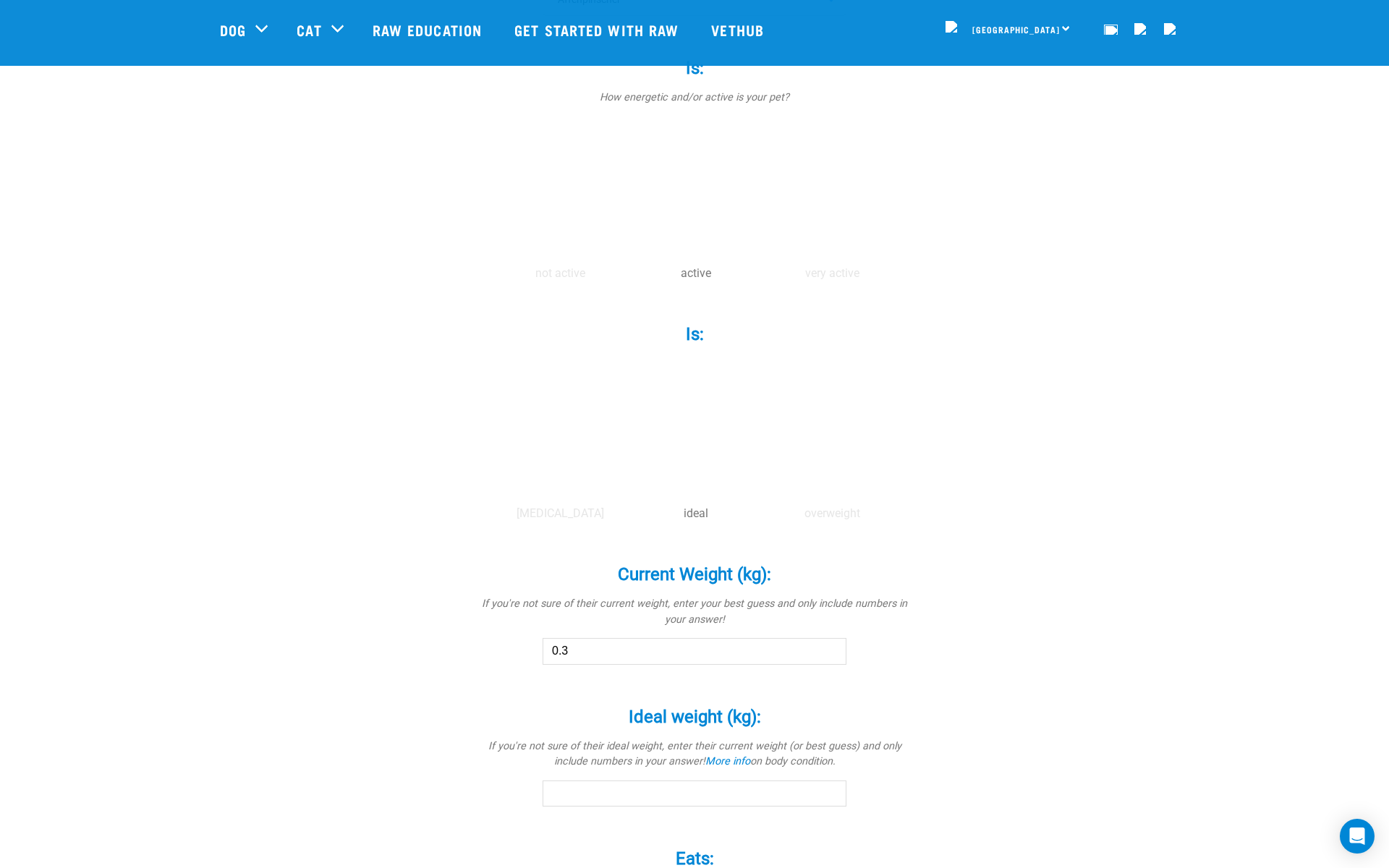
type input "0.3"
click at [830, 646] on input "0.3" at bounding box center [694, 651] width 304 height 26
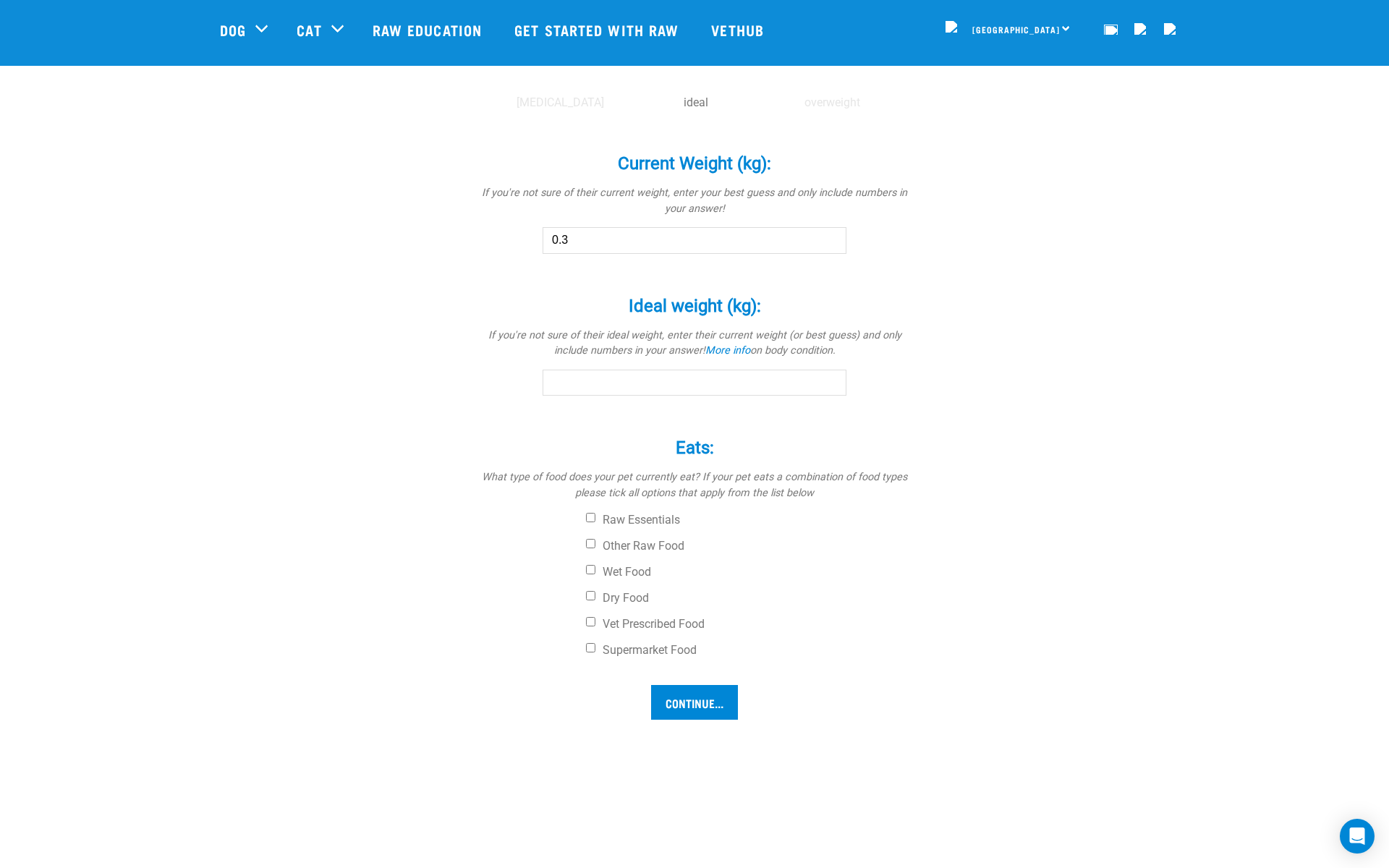
scroll to position [719, 0]
click at [830, 372] on input "0.1" at bounding box center [694, 379] width 304 height 26
click at [830, 372] on input "0.2" at bounding box center [694, 379] width 304 height 26
type input "0.3"
click at [830, 372] on input "0.3" at bounding box center [694, 379] width 304 height 26
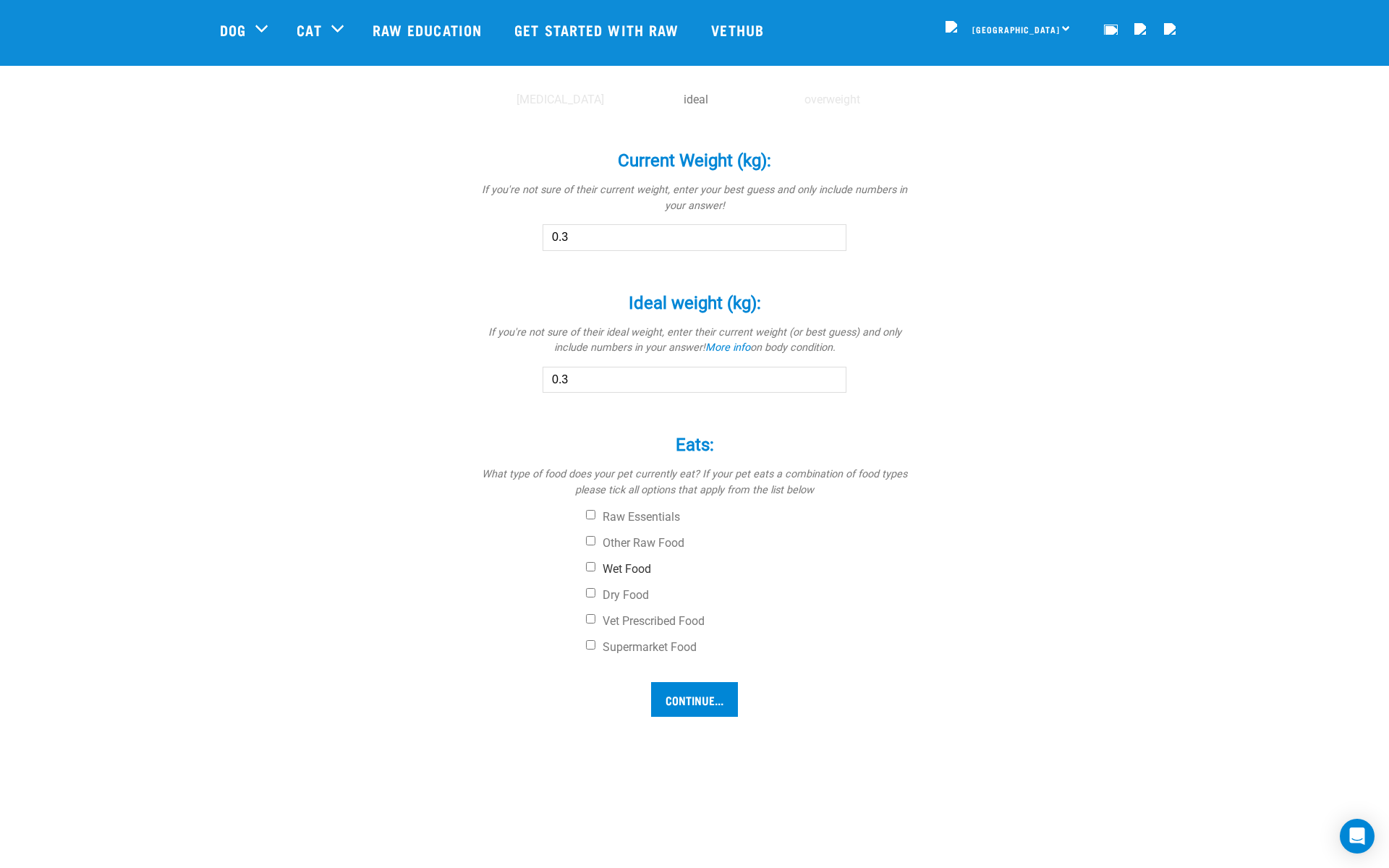
click at [648, 566] on label "Wet Food" at bounding box center [748, 569] width 325 height 15
click at [595, 566] on input "Wet Food" at bounding box center [591, 567] width 9 height 9
checkbox input "true"
click at [645, 517] on label "Raw Essentials" at bounding box center [748, 517] width 325 height 15
click at [595, 517] on input "Raw Essentials" at bounding box center [591, 515] width 9 height 9
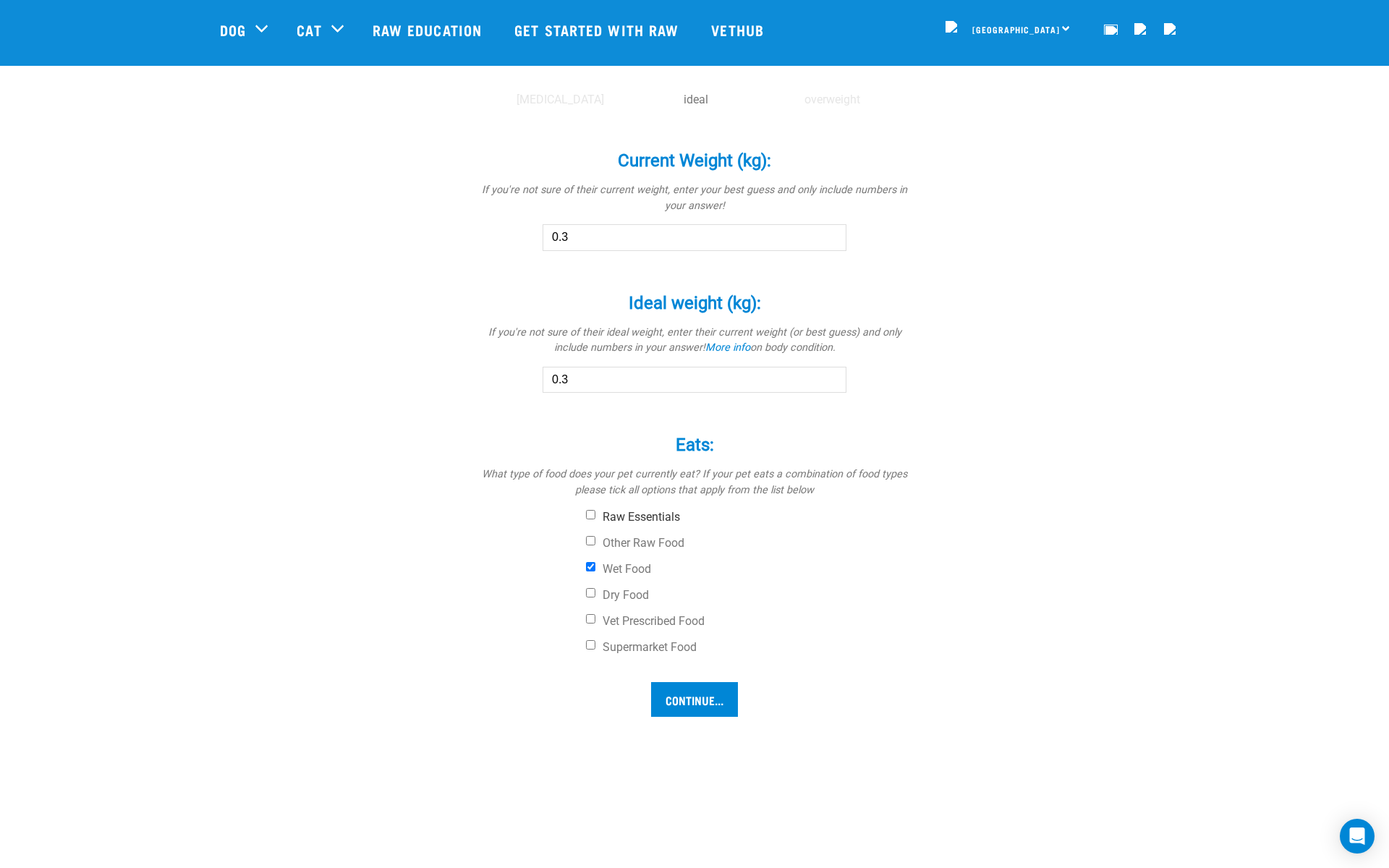
checkbox input "true"
click at [641, 569] on label "Wet Food" at bounding box center [748, 569] width 325 height 15
click at [595, 569] on input "Wet Food" at bounding box center [591, 567] width 9 height 9
checkbox input "false"
click at [677, 698] on input "Continue..." at bounding box center [694, 699] width 87 height 34
